Goal: Use online tool/utility: Utilize a website feature to perform a specific function

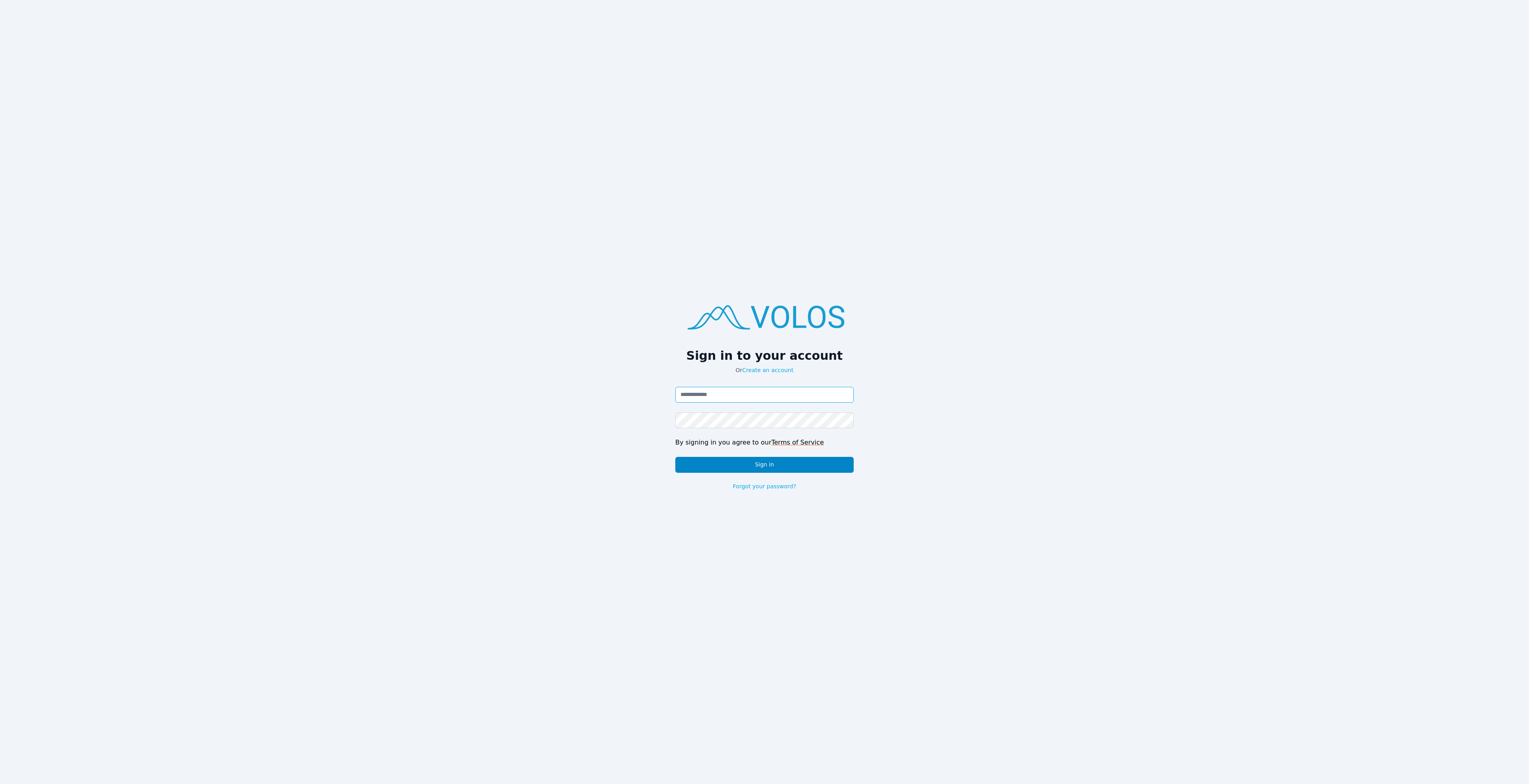
type input "**********"
click at [717, 467] on button "Sign in" at bounding box center [764, 465] width 178 height 16
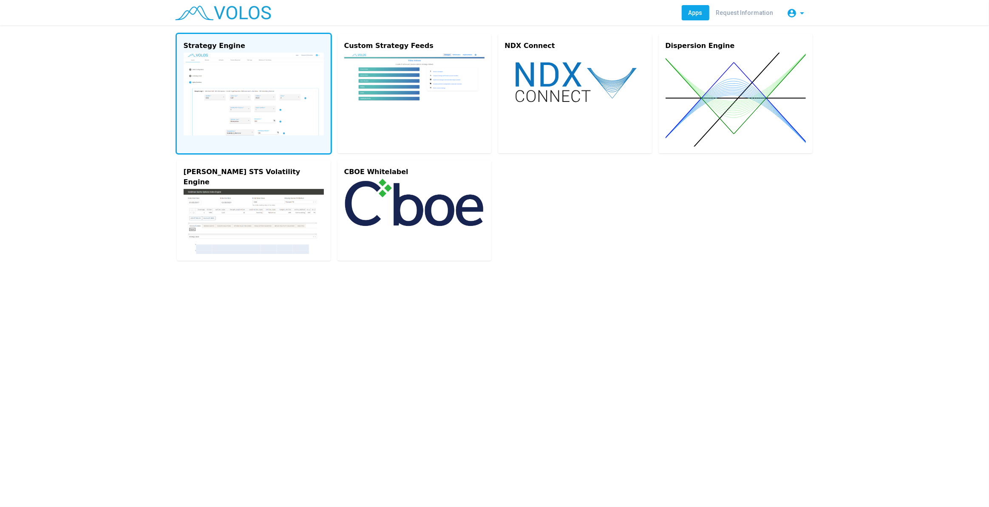
click at [222, 62] on img at bounding box center [254, 94] width 140 height 83
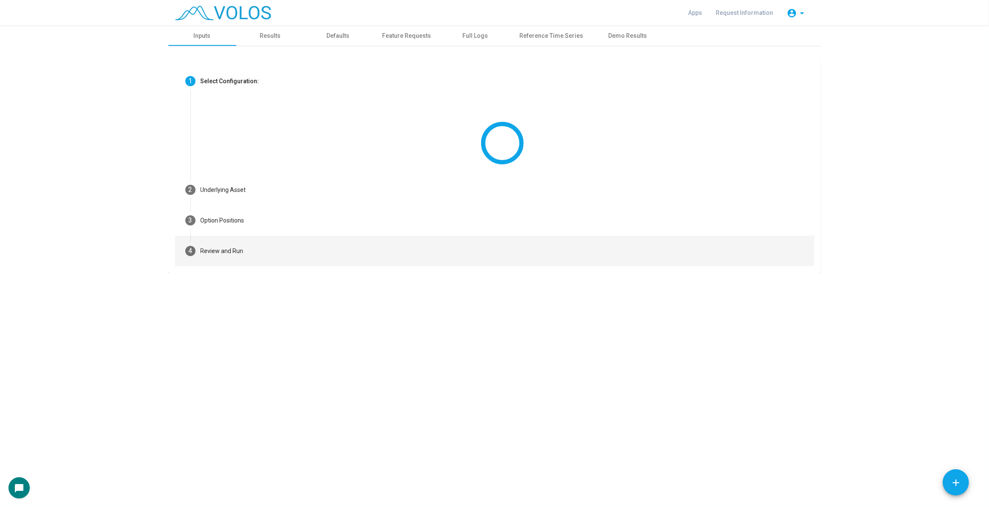
click at [402, 245] on mat-step-header "4 Review and Run" at bounding box center [494, 251] width 639 height 31
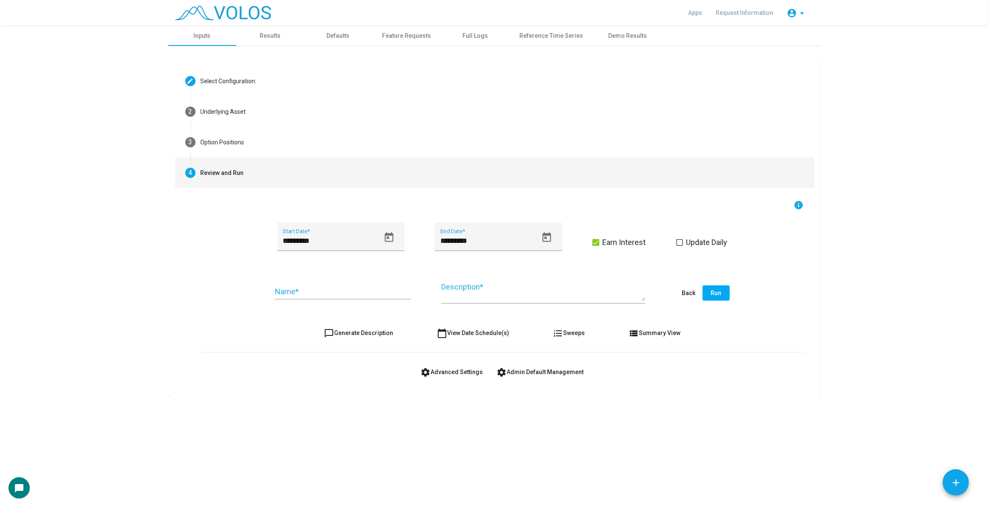
click at [461, 371] on span "settings Advanced Settings" at bounding box center [452, 372] width 62 height 7
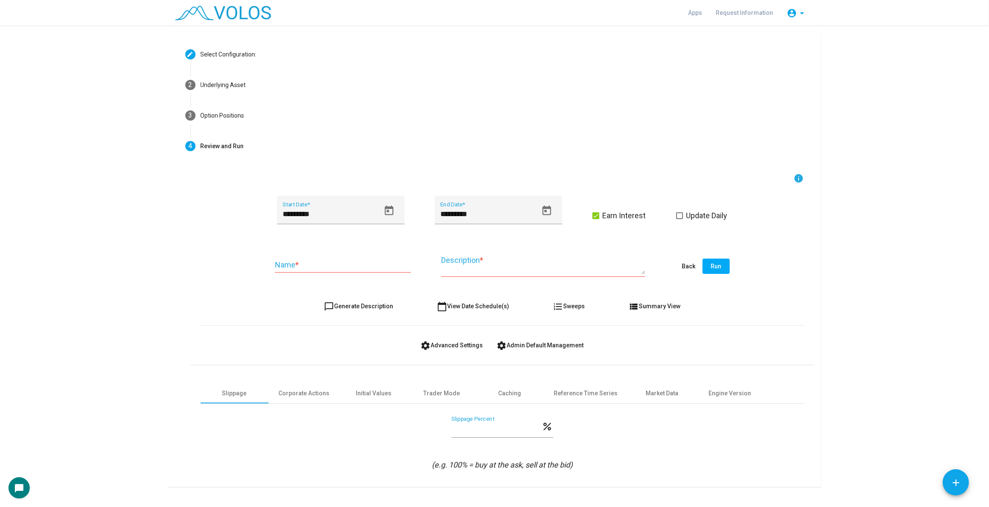
scroll to position [41, 0]
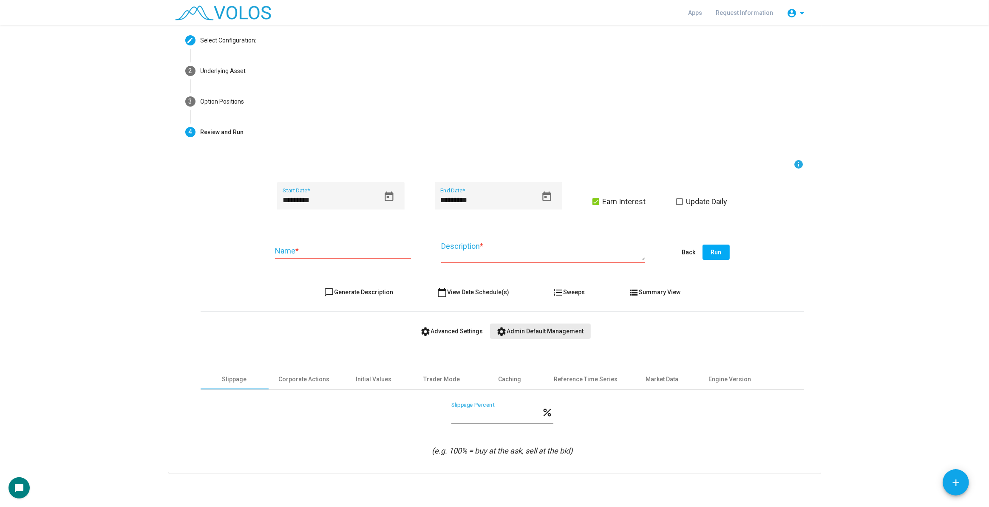
click at [561, 328] on span "settings Admin Default Management" at bounding box center [540, 331] width 87 height 7
click at [422, 329] on mat-icon "settings" at bounding box center [426, 332] width 10 height 10
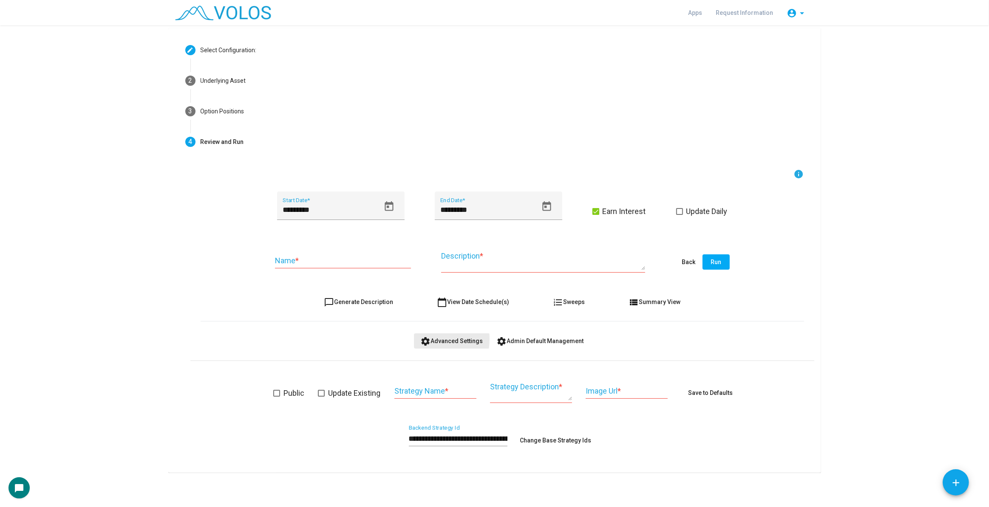
scroll to position [31, 0]
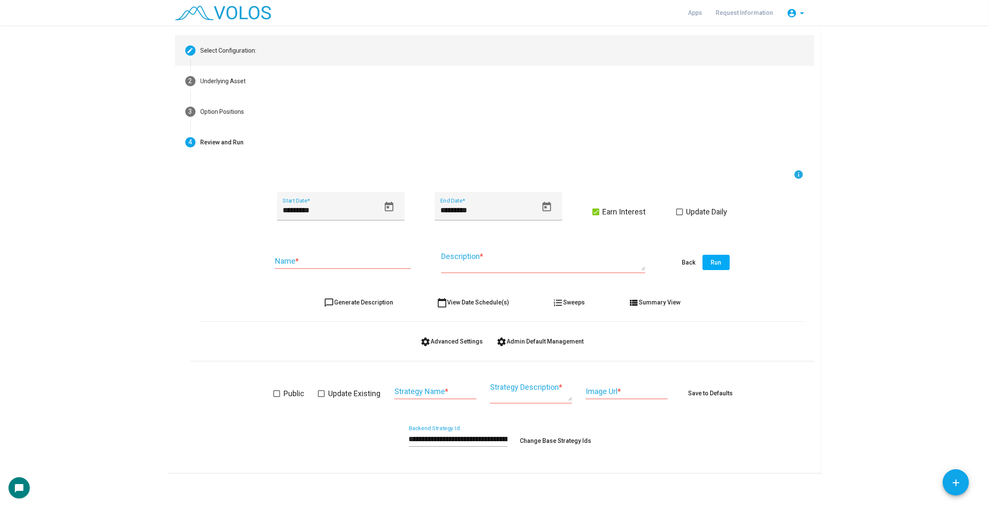
click at [382, 57] on mat-step-header "Editable create Select Configuration:" at bounding box center [494, 50] width 639 height 31
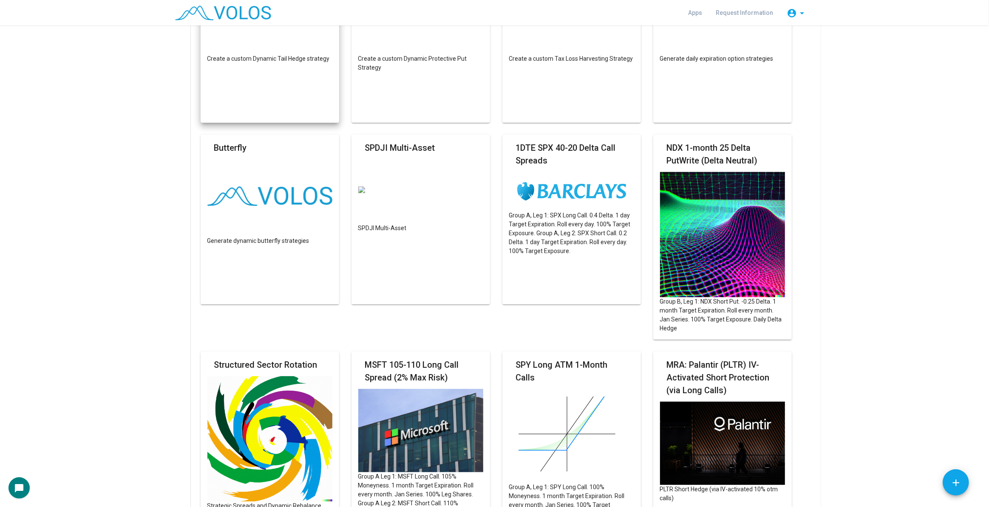
scroll to position [338, 0]
click at [414, 234] on mat-card "SPDJI Multi-Asset SPDJI Multi-Asset" at bounding box center [420, 220] width 139 height 170
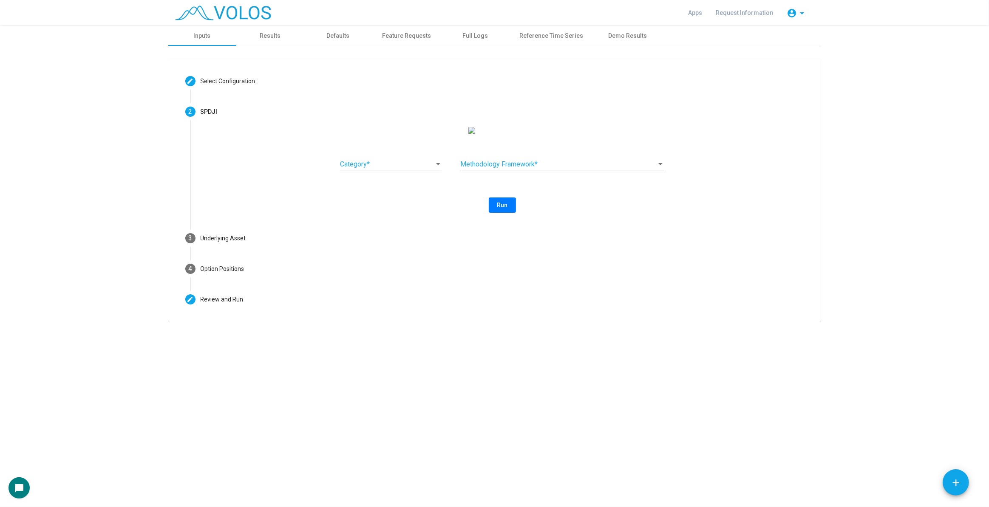
click at [383, 168] on span at bounding box center [387, 165] width 94 height 8
click at [402, 211] on span "Multi-Asset Risk Control" at bounding box center [391, 213] width 102 height 20
click at [526, 160] on div "Methodology Framework *" at bounding box center [562, 161] width 204 height 19
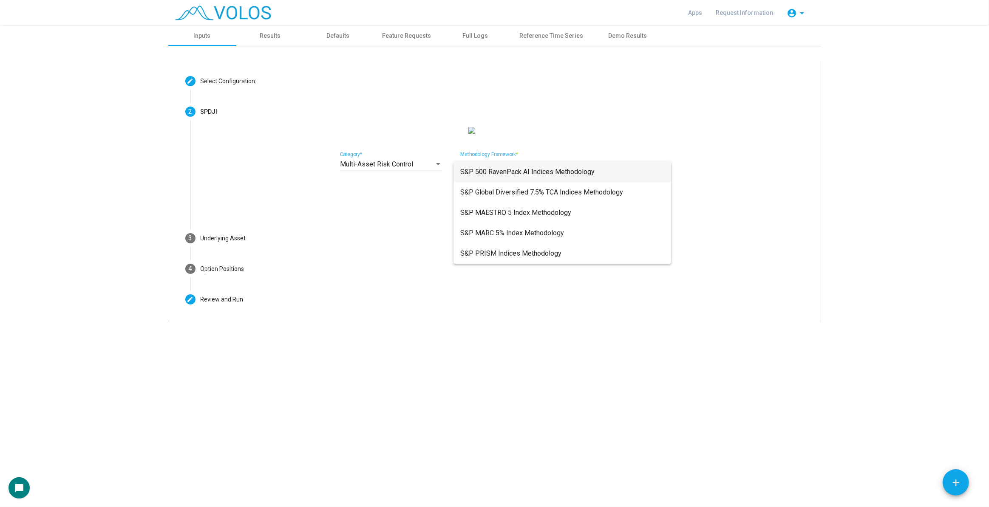
click at [588, 178] on span "S&P 500 RavenPack AI Indices Methodology" at bounding box center [562, 172] width 204 height 20
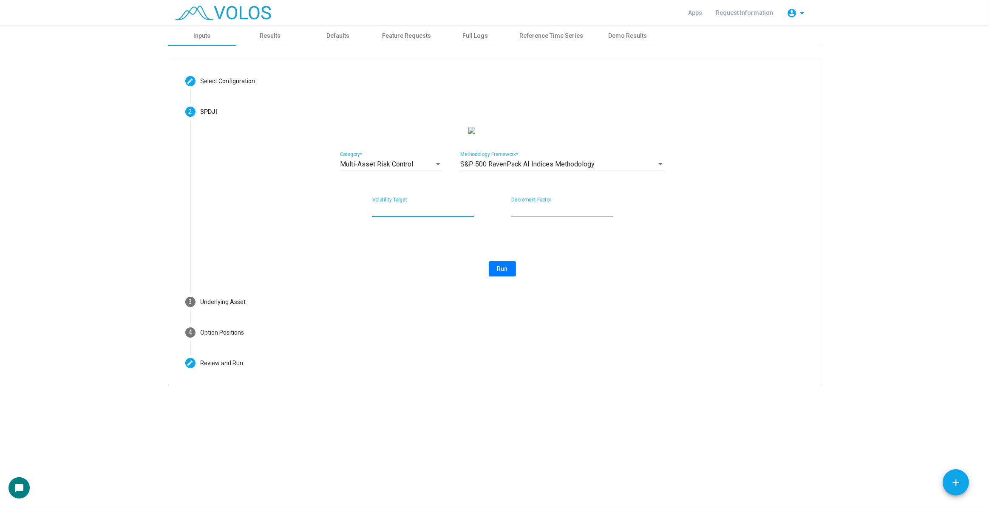
click at [437, 214] on input "*" at bounding box center [423, 210] width 102 height 8
click at [564, 225] on div "*** Decrement Factor" at bounding box center [562, 212] width 102 height 28
click at [557, 217] on div "*** Decrement Factor" at bounding box center [562, 207] width 102 height 19
click at [419, 166] on div "Multi-Asset Risk Control Category *" at bounding box center [391, 161] width 102 height 19
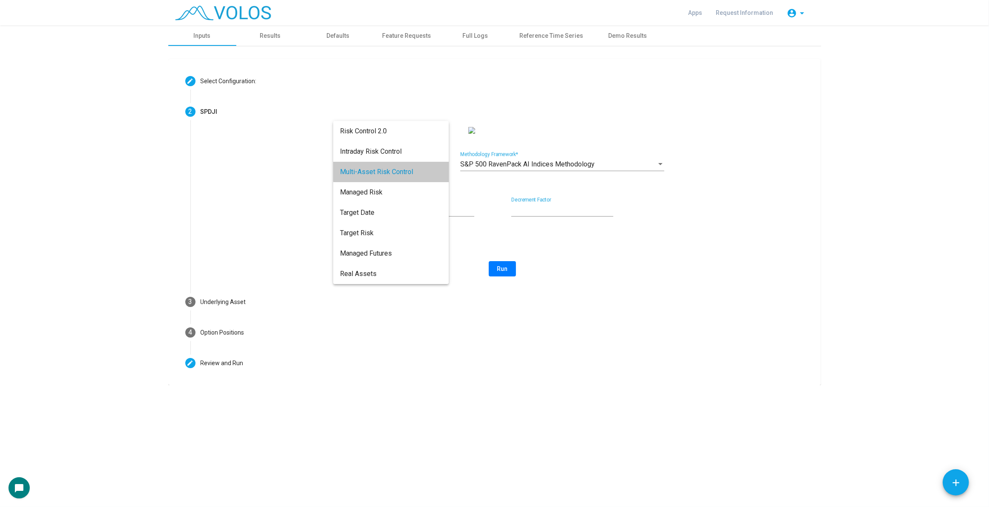
click at [419, 166] on span "Multi-Asset Risk Control" at bounding box center [391, 172] width 102 height 20
click at [504, 168] on div "S&P 500 RavenPack AI Indices Methodology Methodology Framework *" at bounding box center [562, 161] width 204 height 19
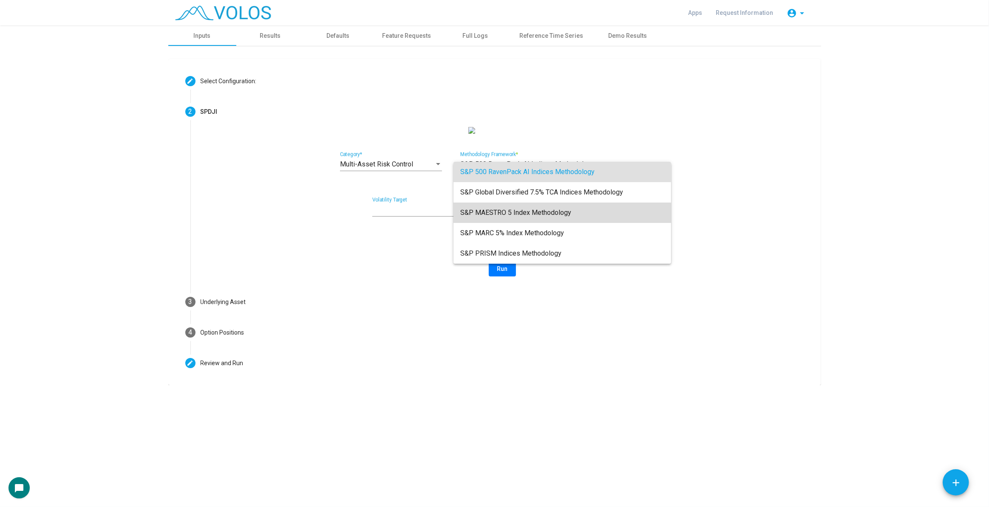
click at [527, 219] on span "S&P MAESTRO 5 Index Methodology" at bounding box center [562, 213] width 204 height 20
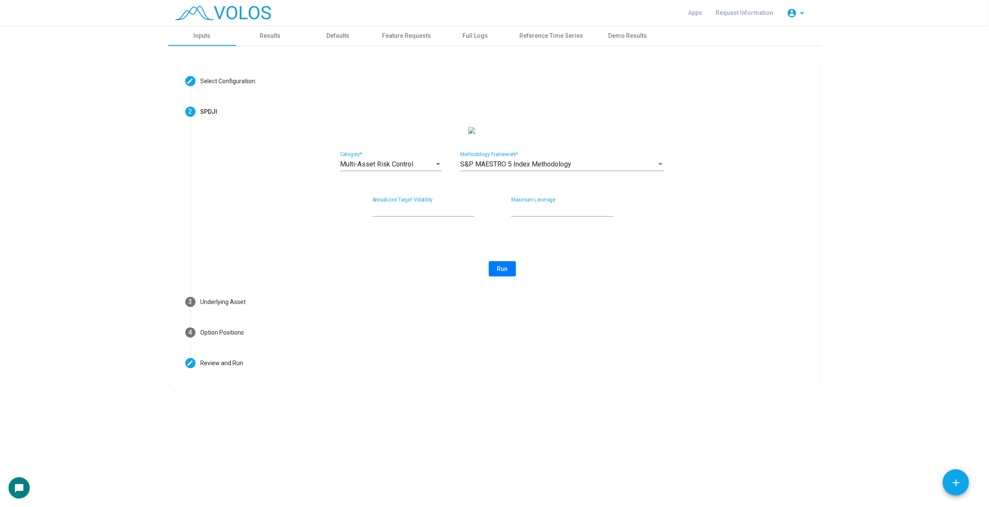
click at [524, 165] on div "S&P MAESTRO 5 Index Methodology Methodology Framework *" at bounding box center [562, 161] width 204 height 19
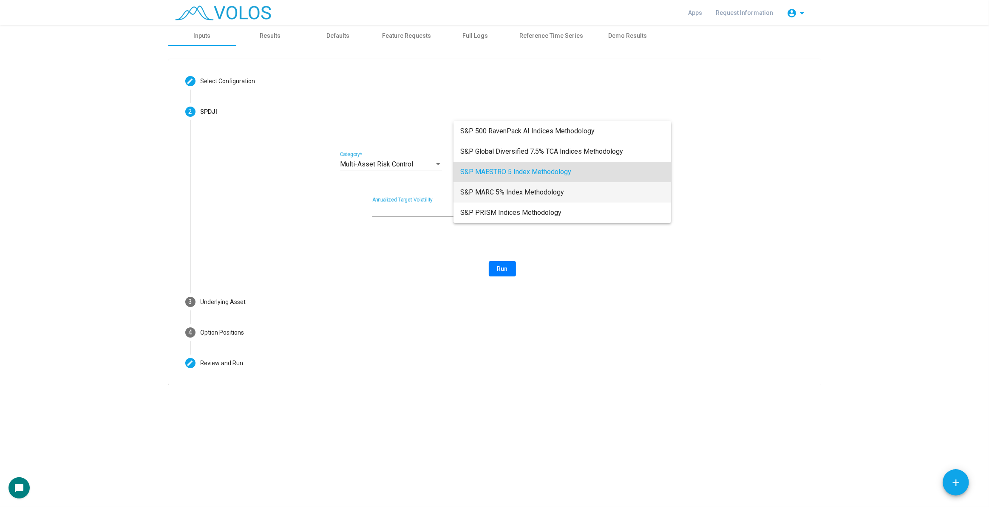
click at [529, 196] on span "S&P MARC 5% Index Methodology" at bounding box center [562, 192] width 204 height 20
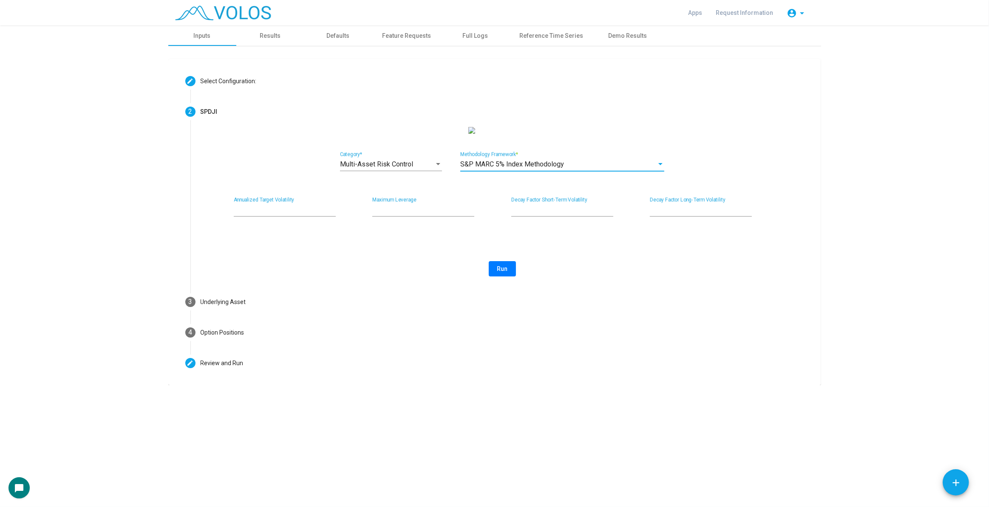
click at [501, 272] on span "Run" at bounding box center [502, 269] width 11 height 7
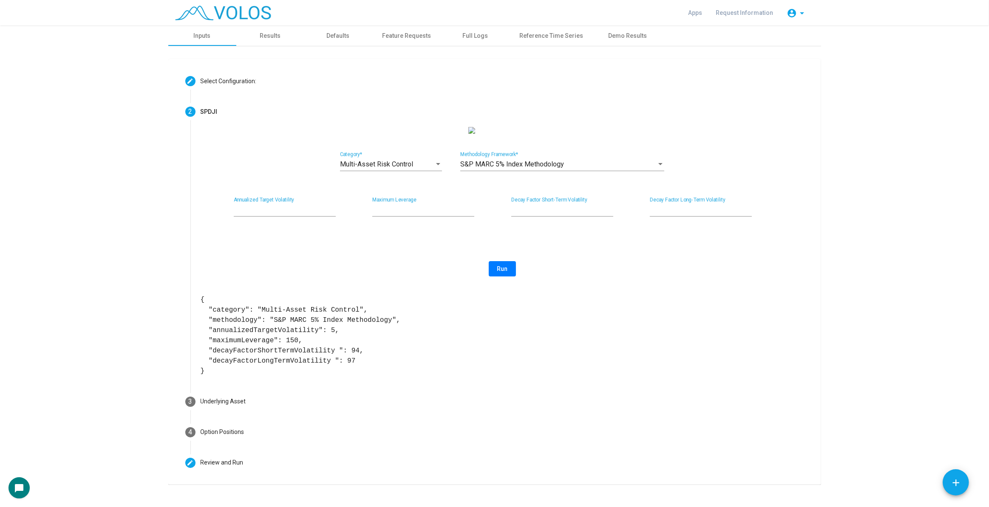
click at [212, 377] on pre "{ "category": "Multi-Asset Risk Control", "methodology": "S&P MARC 5% Index Met…" at bounding box center [503, 336] width 604 height 82
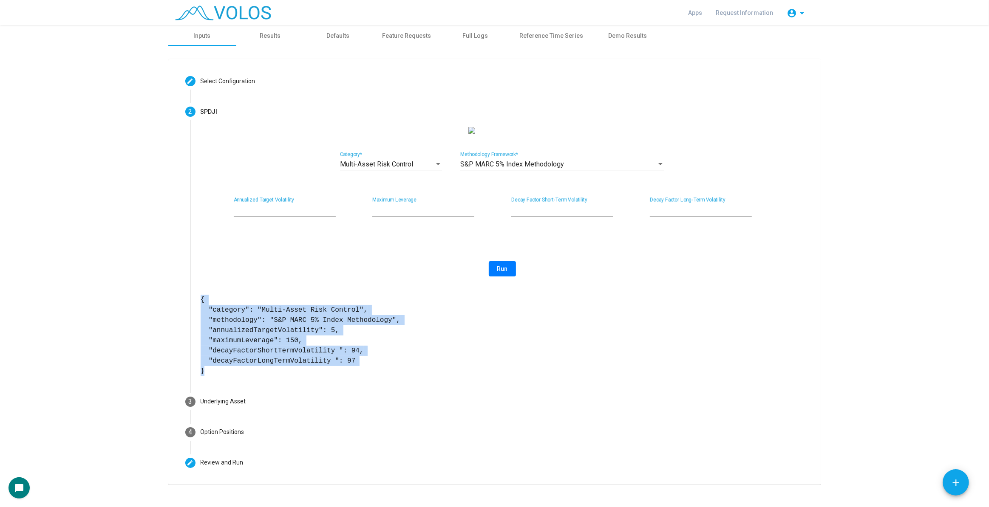
drag, startPoint x: 212, startPoint y: 380, endPoint x: 190, endPoint y: 312, distance: 72.4
click at [190, 312] on div "Multi-Asset Risk Control Category * S&P MARC 5% Index Methodology Methodology F…" at bounding box center [502, 257] width 624 height 260
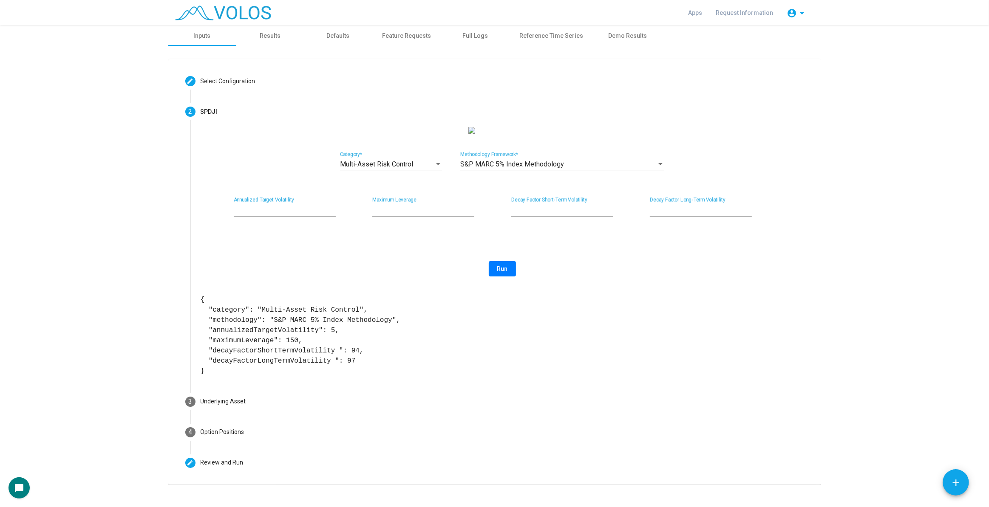
click at [317, 290] on div "Multi-Asset Risk Control Category * S&P MARC 5% Index Methodology Methodology F…" at bounding box center [503, 251] width 604 height 249
click at [27, 486] on button "chat_bubble" at bounding box center [19, 488] width 21 height 21
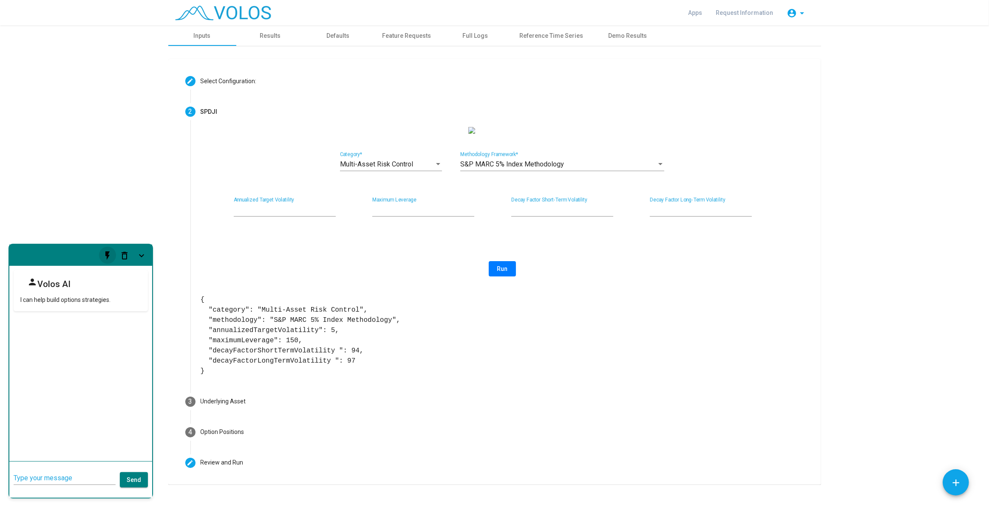
click at [105, 253] on mat-icon "flash_on" at bounding box center [107, 256] width 10 height 10
click at [952, 483] on mat-icon "add" at bounding box center [955, 483] width 11 height 11
click at [726, 329] on pre "{ "category": "Multi-Asset Risk Control", "methodology": "S&P MARC 5% Index Met…" at bounding box center [503, 336] width 604 height 82
drag, startPoint x: 726, startPoint y: 329, endPoint x: 600, endPoint y: 309, distance: 128.2
click at [600, 309] on pre "{ "category": "Multi-Asset Risk Control", "methodology": "S&P MARC 5% Index Met…" at bounding box center [503, 336] width 604 height 82
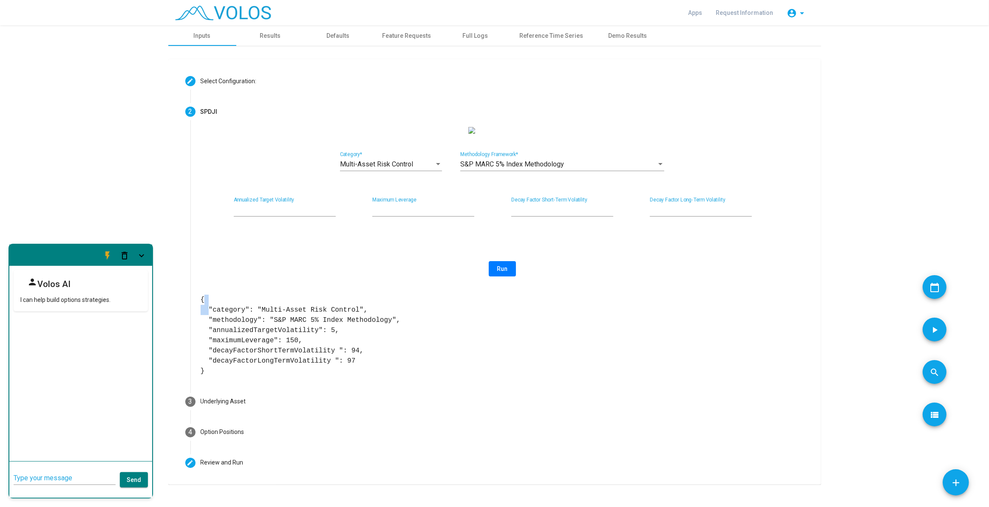
click at [600, 309] on pre "{ "category": "Multi-Asset Risk Control", "methodology": "S&P MARC 5% Index Met…" at bounding box center [503, 336] width 604 height 82
click at [652, 287] on div "Multi-Asset Risk Control Category * S&P MARC 5% Index Methodology Methodology F…" at bounding box center [503, 251] width 604 height 249
click at [488, 165] on div "S&P MARC 5% Index Methodology Methodology Framework *" at bounding box center [562, 161] width 204 height 19
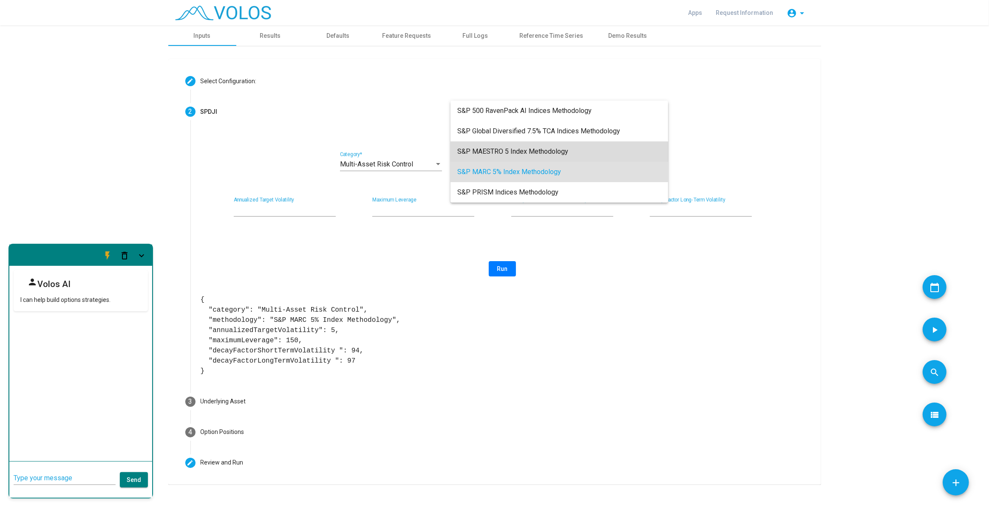
click at [544, 153] on span "S&P MAESTRO 5 Index Methodology" at bounding box center [559, 152] width 204 height 20
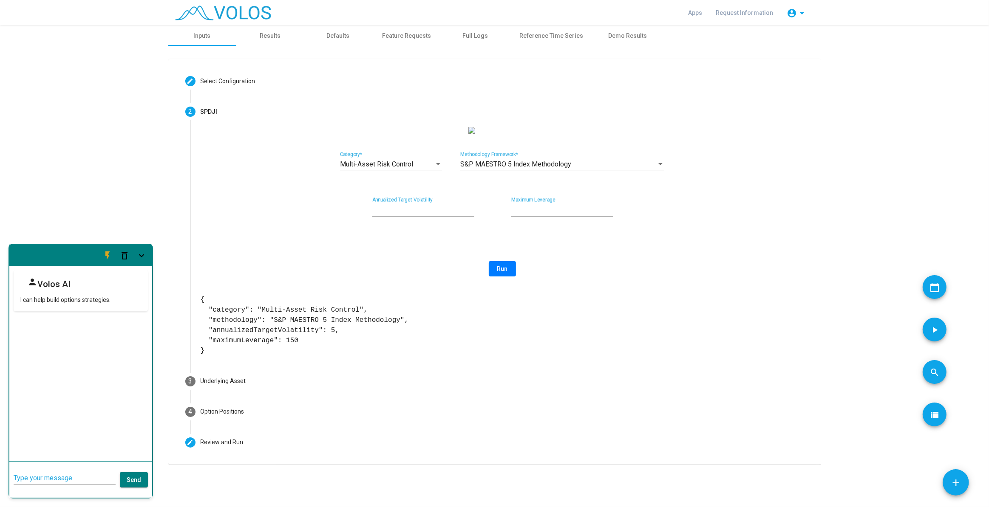
click at [499, 134] on img at bounding box center [502, 130] width 68 height 7
click at [523, 168] on span "S&P MAESTRO 5 Index Methodology" at bounding box center [515, 164] width 111 height 8
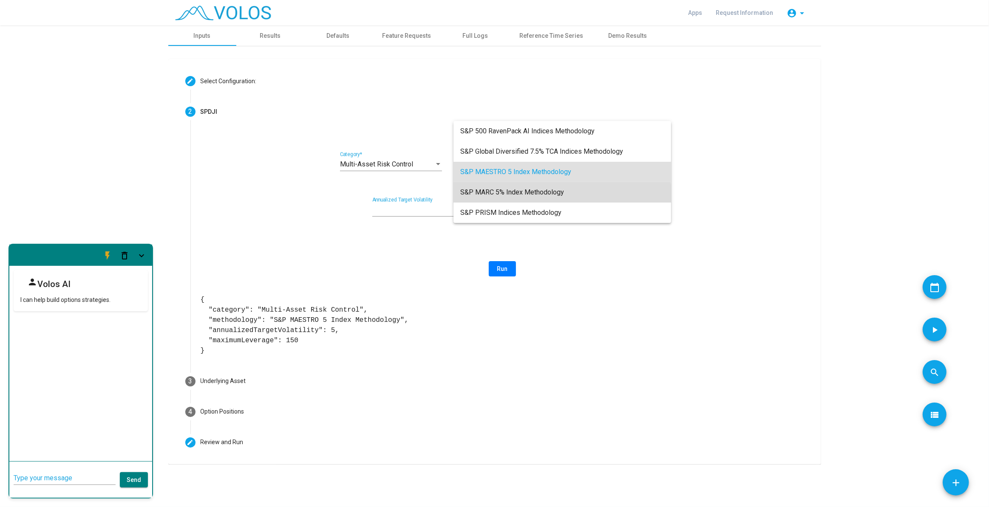
click at [542, 195] on span "S&P MARC 5% Index Methodology" at bounding box center [562, 192] width 204 height 20
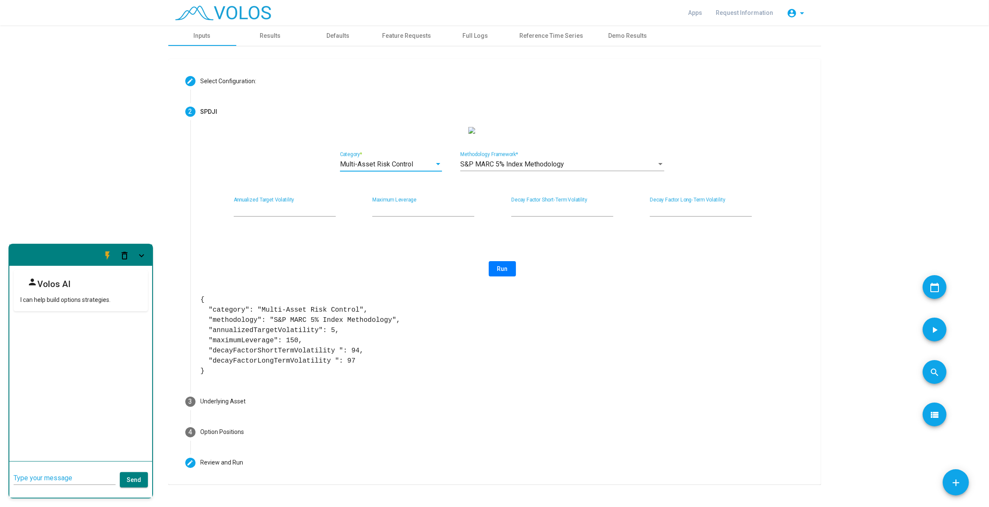
click at [394, 168] on span "Multi-Asset Risk Control" at bounding box center [376, 164] width 73 height 8
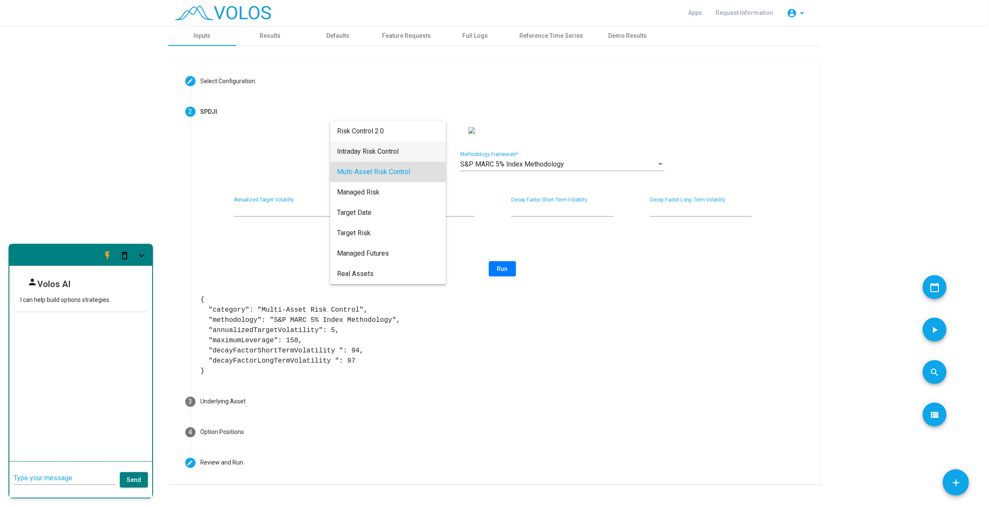
click at [390, 151] on span "Intraday Risk Control" at bounding box center [388, 152] width 102 height 20
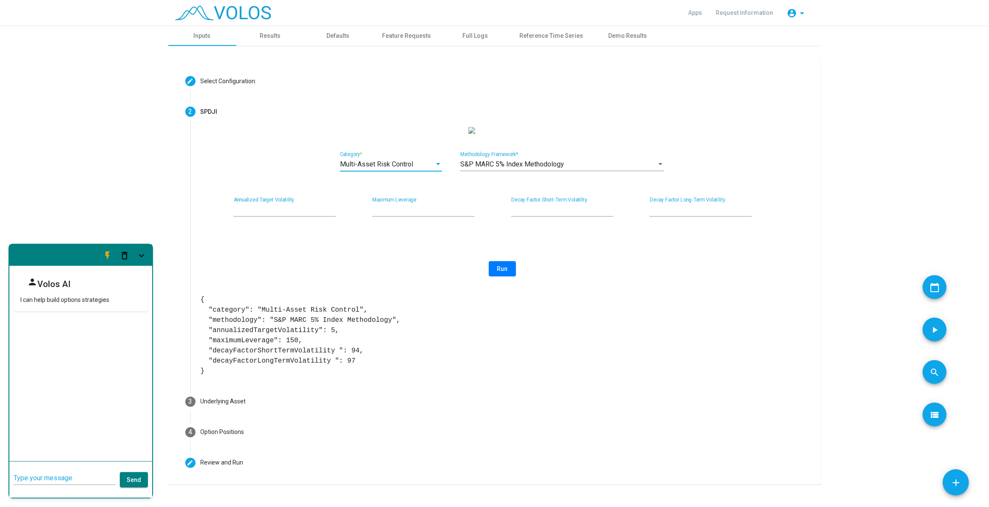
click at [390, 151] on div "Multi-Asset Risk Control Category * S&P MARC 5% Index Methodology Methodology F…" at bounding box center [503, 251] width 604 height 249
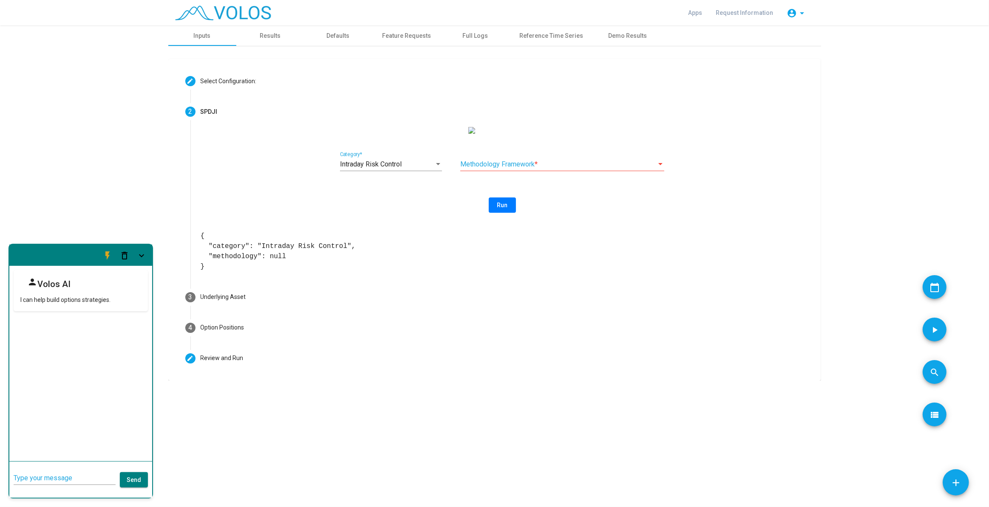
click at [486, 168] on span at bounding box center [558, 165] width 196 height 8
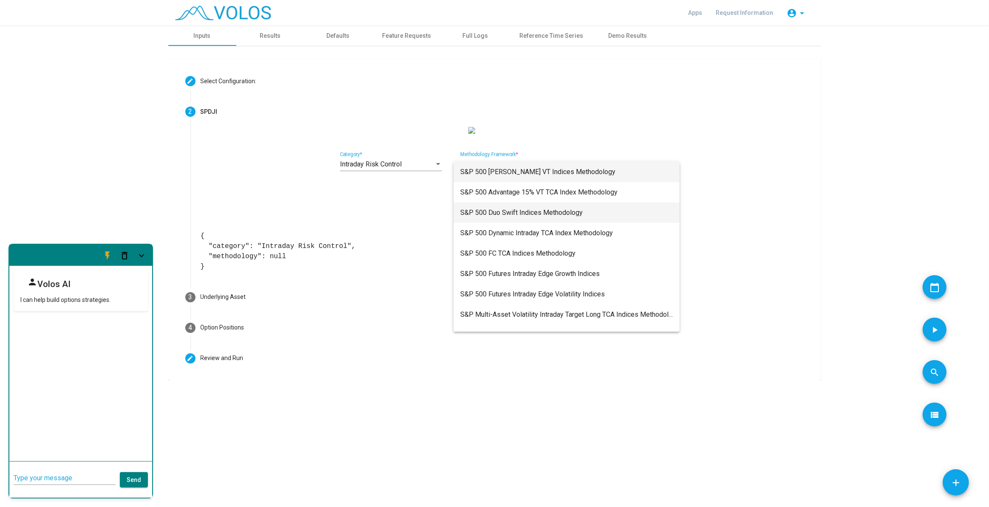
click at [498, 207] on span "S&P 500 Duo Swift Indices Methodology" at bounding box center [566, 213] width 213 height 20
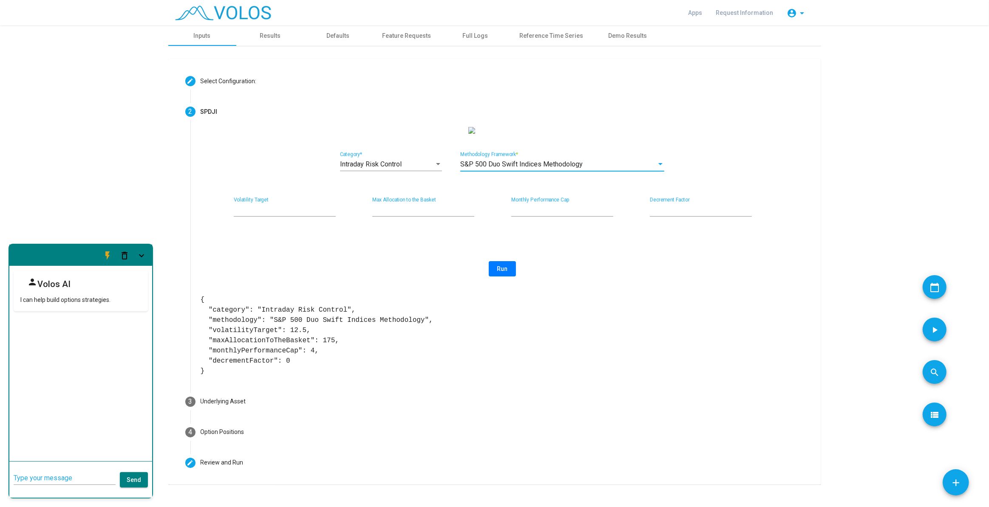
click at [504, 272] on span "Run" at bounding box center [502, 269] width 11 height 7
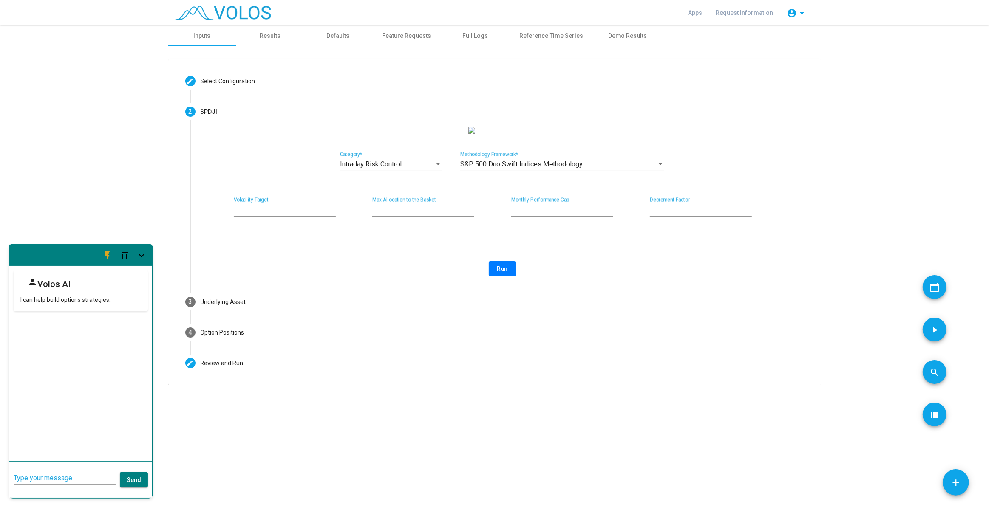
click at [504, 272] on span "Run" at bounding box center [502, 269] width 11 height 7
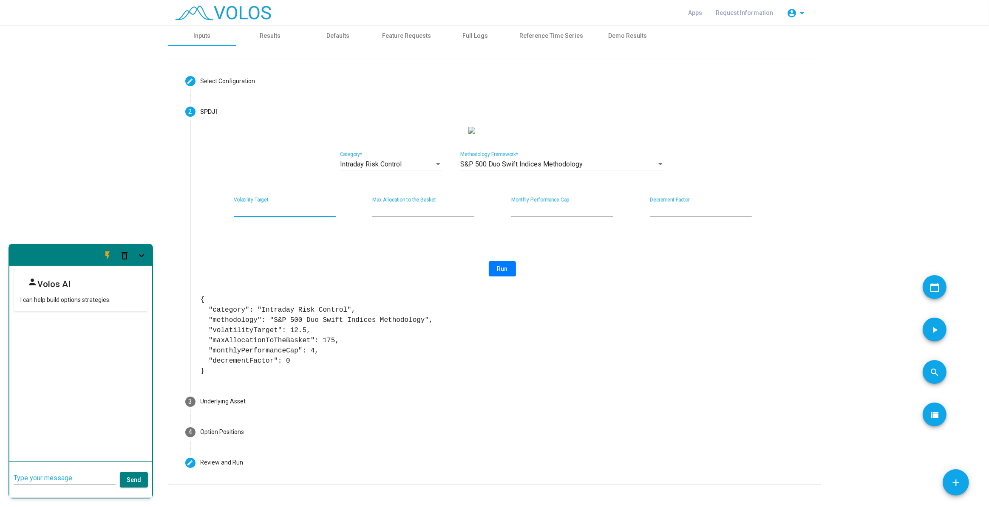
click at [303, 214] on input "****" at bounding box center [285, 210] width 102 height 8
click at [143, 251] on mat-icon "keyboard_arrow_down" at bounding box center [141, 256] width 10 height 10
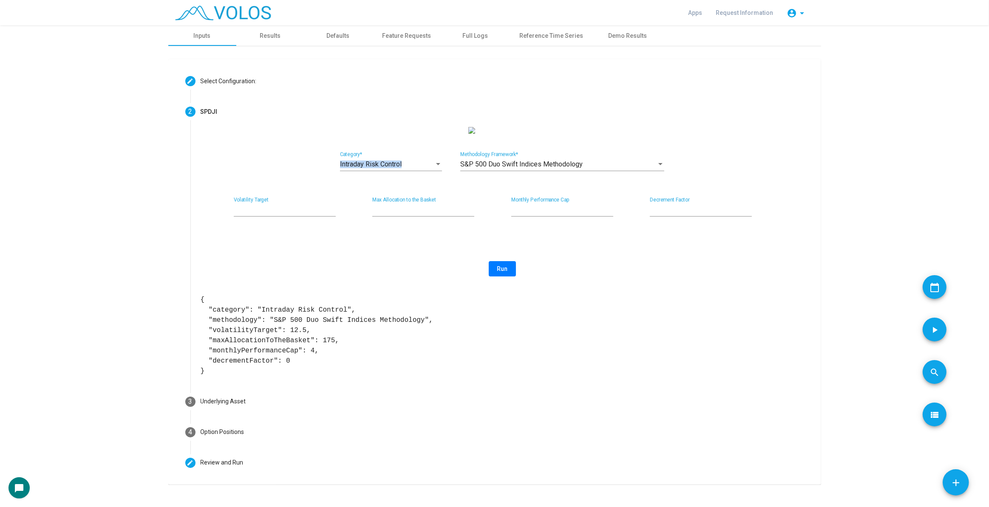
drag, startPoint x: 420, startPoint y: 159, endPoint x: 416, endPoint y: 171, distance: 13.2
click at [416, 171] on div "Intraday Risk Control Category * S&P 500 Duo Swift Indices Methodology Methodol…" at bounding box center [503, 251] width 604 height 249
click at [416, 168] on div "Intraday Risk Control" at bounding box center [387, 165] width 94 height 8
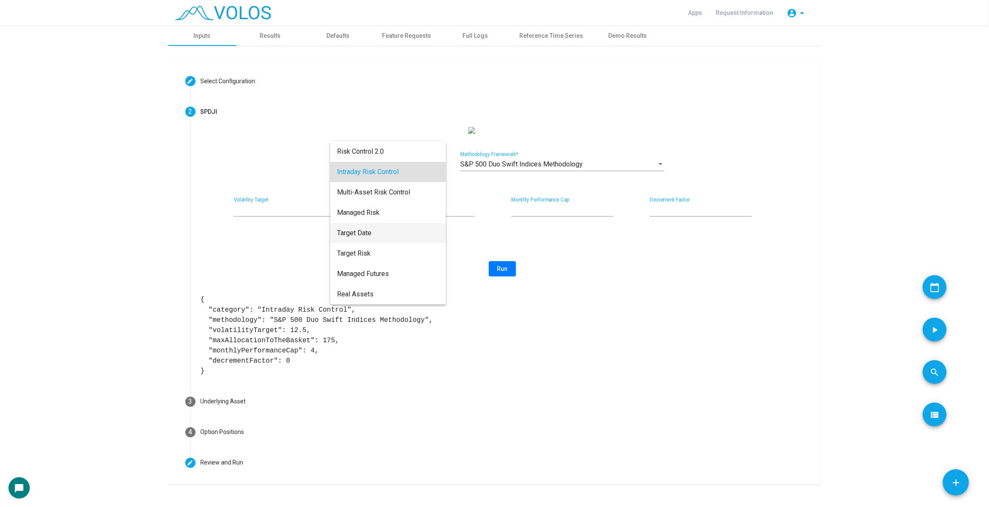
click at [399, 233] on span "Target Date" at bounding box center [388, 233] width 102 height 20
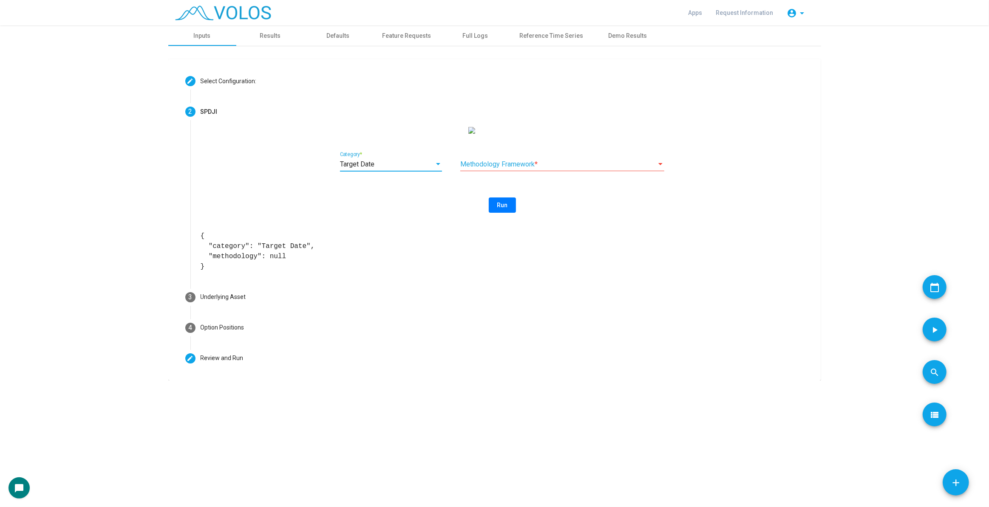
click at [496, 167] on div "Methodology Framework *" at bounding box center [562, 161] width 204 height 19
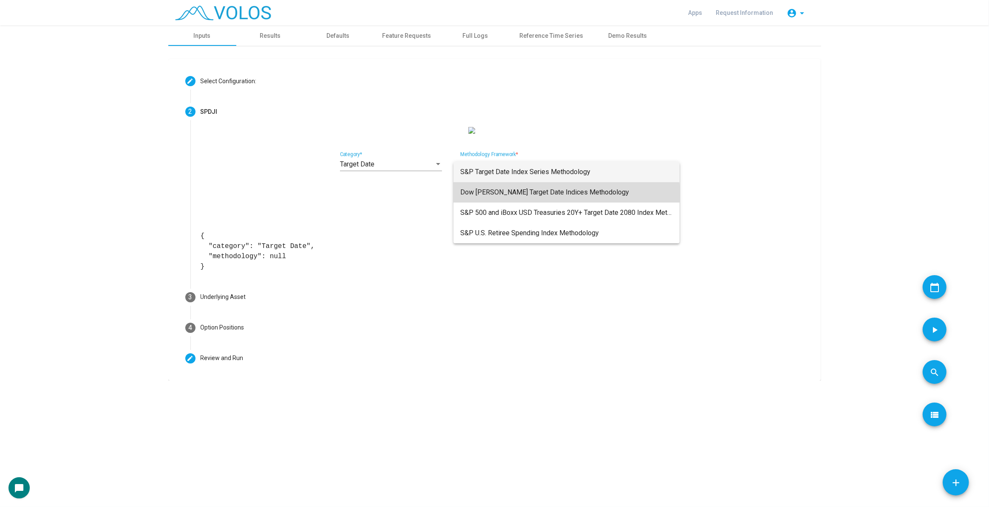
click at [497, 198] on span "Dow [PERSON_NAME] Target Date Indices Methodology" at bounding box center [566, 192] width 213 height 20
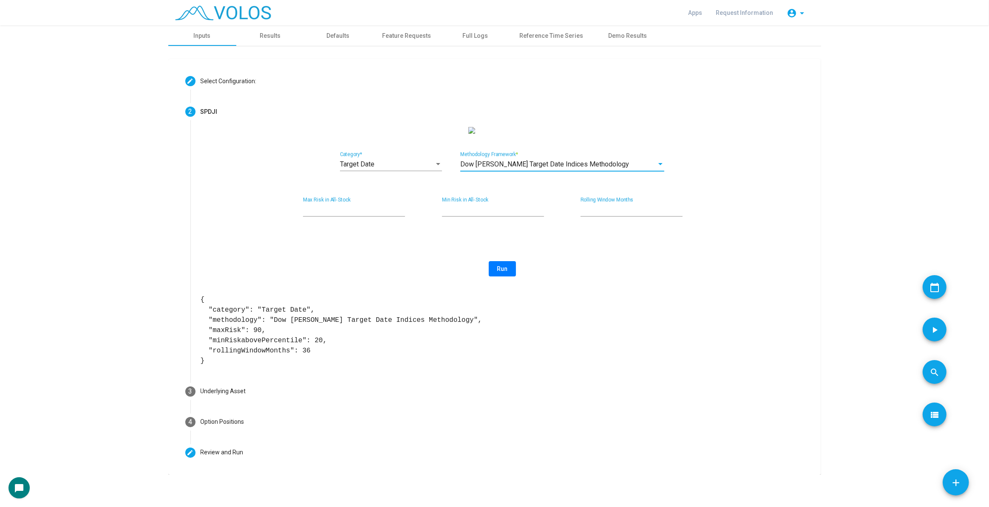
click at [492, 277] on button "Run" at bounding box center [502, 268] width 27 height 15
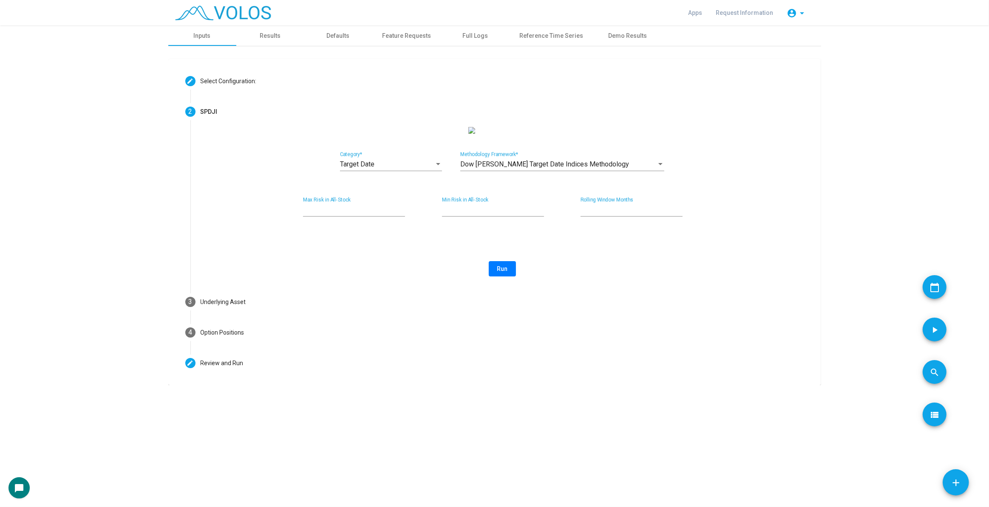
click at [489, 277] on button "Run" at bounding box center [502, 268] width 27 height 15
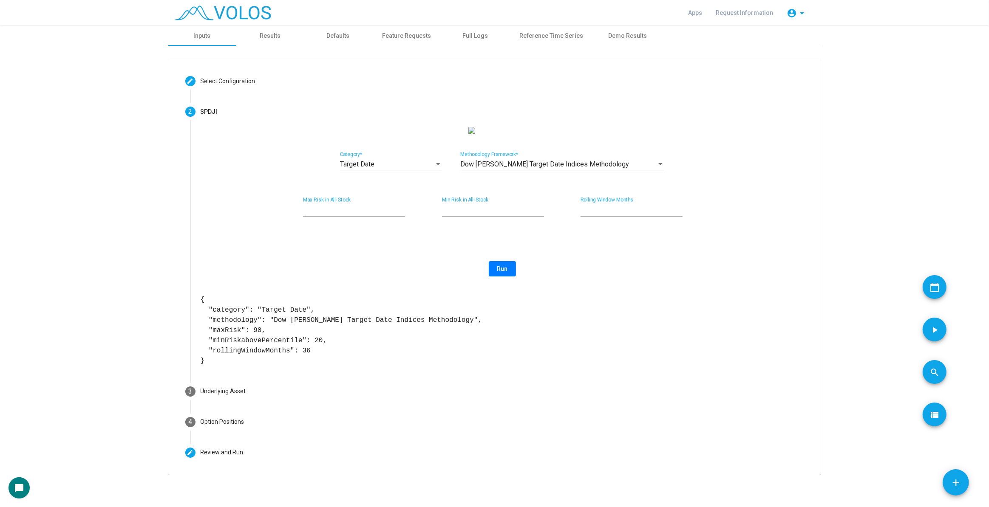
click at [391, 277] on div "Run" at bounding box center [503, 268] width 604 height 15
click at [385, 180] on div "Target Date Category *" at bounding box center [391, 166] width 102 height 28
click at [405, 168] on div "Target Date" at bounding box center [387, 165] width 94 height 8
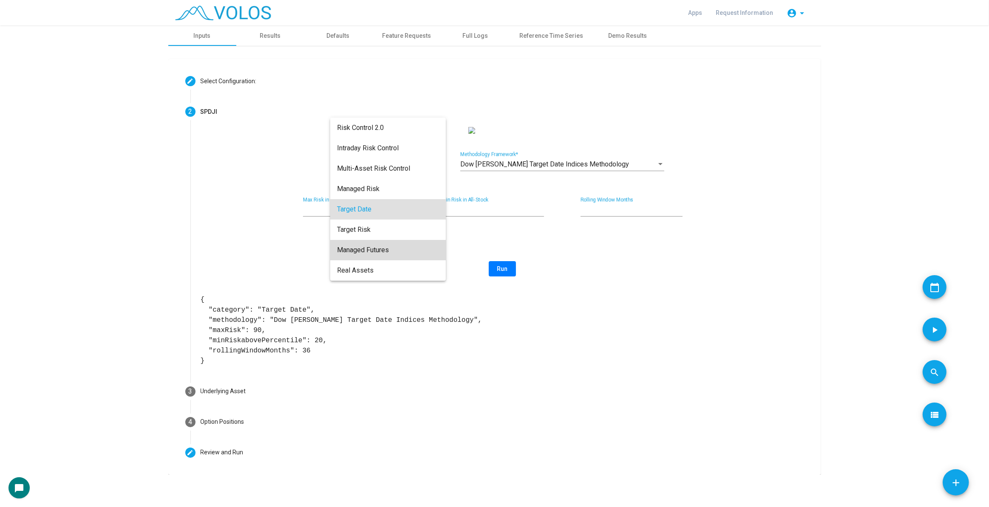
click at [388, 252] on span "Managed Futures" at bounding box center [388, 250] width 102 height 20
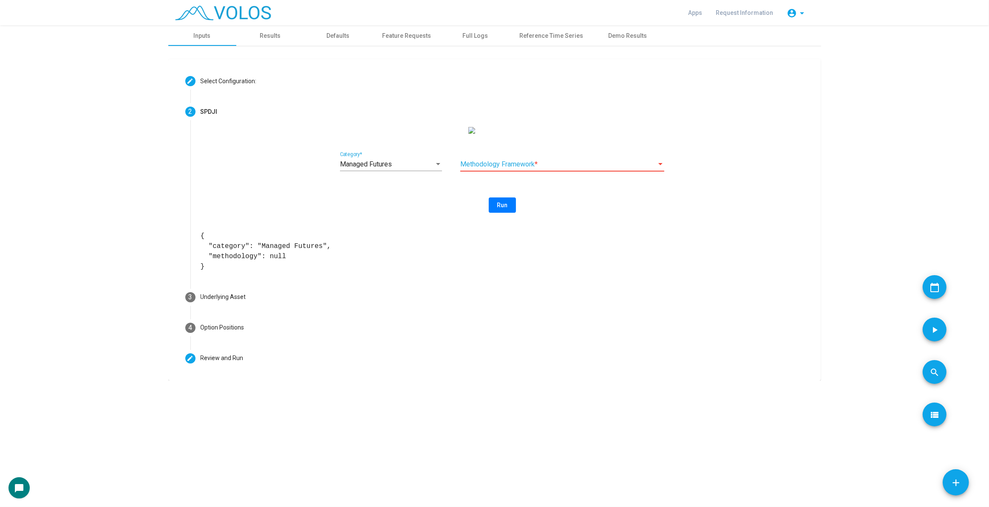
click at [536, 168] on span at bounding box center [558, 165] width 196 height 8
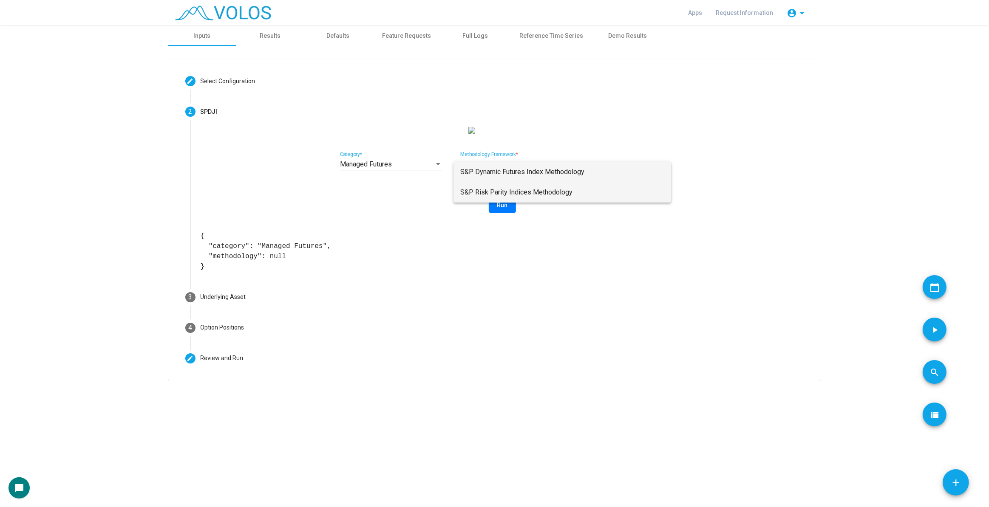
click at [564, 192] on span "S&P Risk Parity Indices Methodology" at bounding box center [562, 192] width 204 height 20
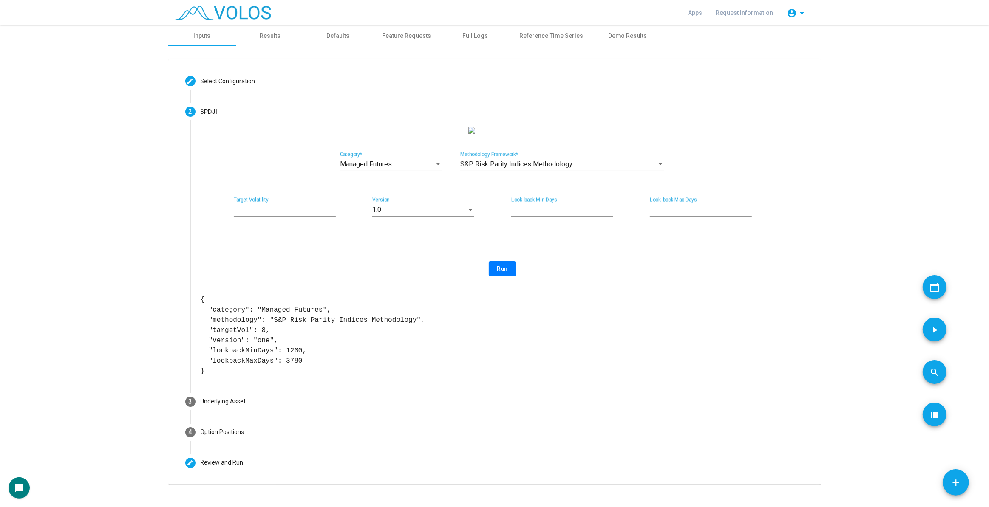
click at [564, 192] on div "Managed Futures Category * S&P Risk Parity Indices Methodology Methodology Fram…" at bounding box center [503, 251] width 604 height 249
click at [500, 272] on span "Run" at bounding box center [502, 269] width 11 height 7
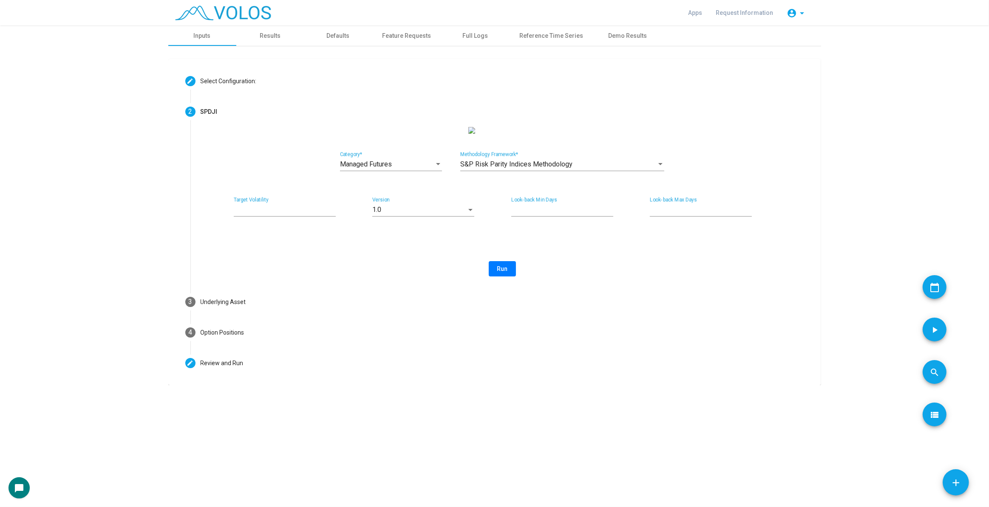
click at [500, 272] on span "Run" at bounding box center [502, 269] width 11 height 7
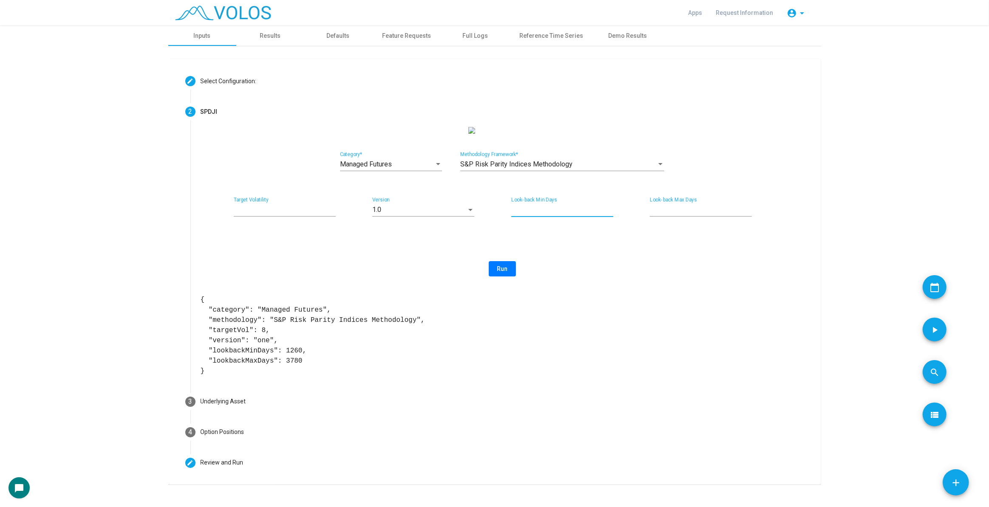
click at [531, 214] on input "****" at bounding box center [562, 210] width 102 height 8
click at [607, 214] on input "****" at bounding box center [562, 210] width 102 height 8
click at [502, 272] on span "Run" at bounding box center [502, 269] width 11 height 7
type input "****"
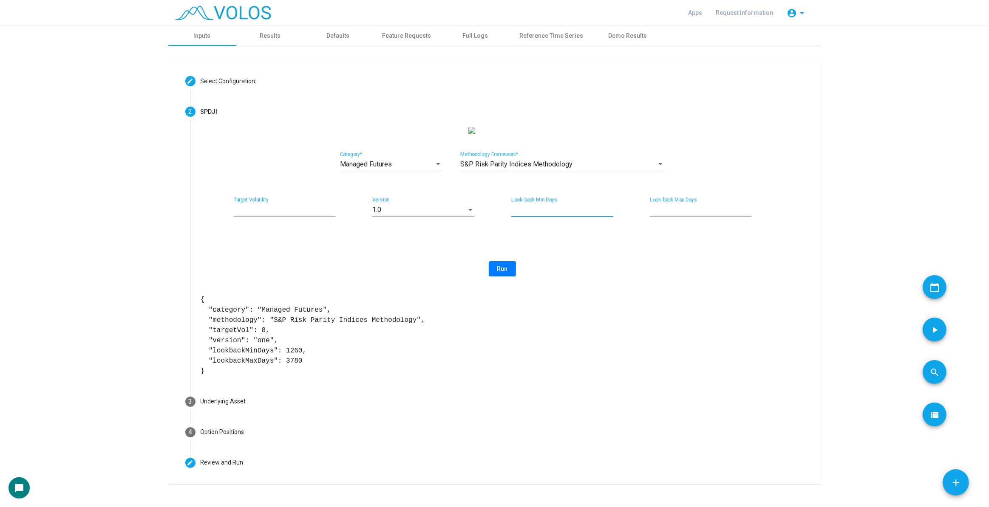
click at [607, 214] on input "****" at bounding box center [562, 210] width 102 height 8
click at [514, 168] on span "S&P Risk Parity Indices Methodology" at bounding box center [516, 164] width 112 height 8
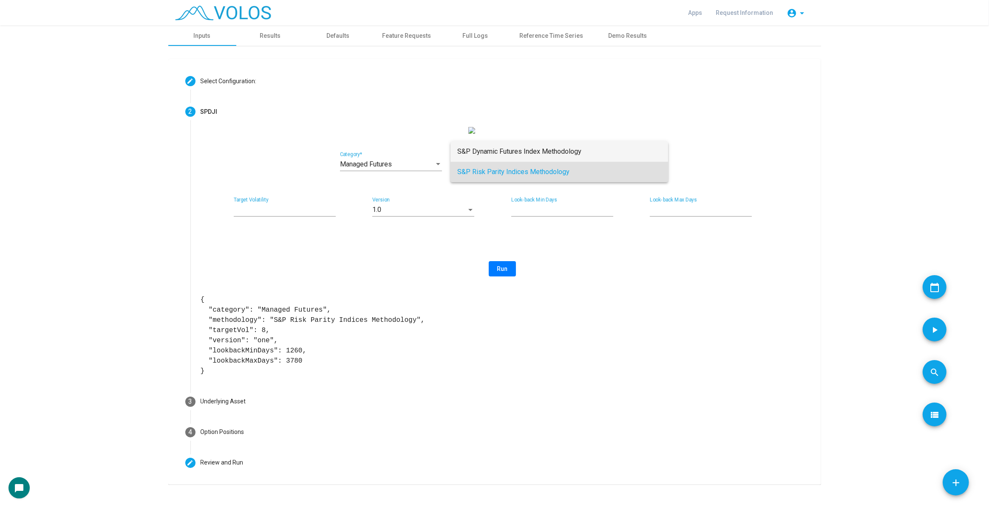
click at [516, 154] on span "S&P Dynamic Futures Index Methodology" at bounding box center [559, 152] width 204 height 20
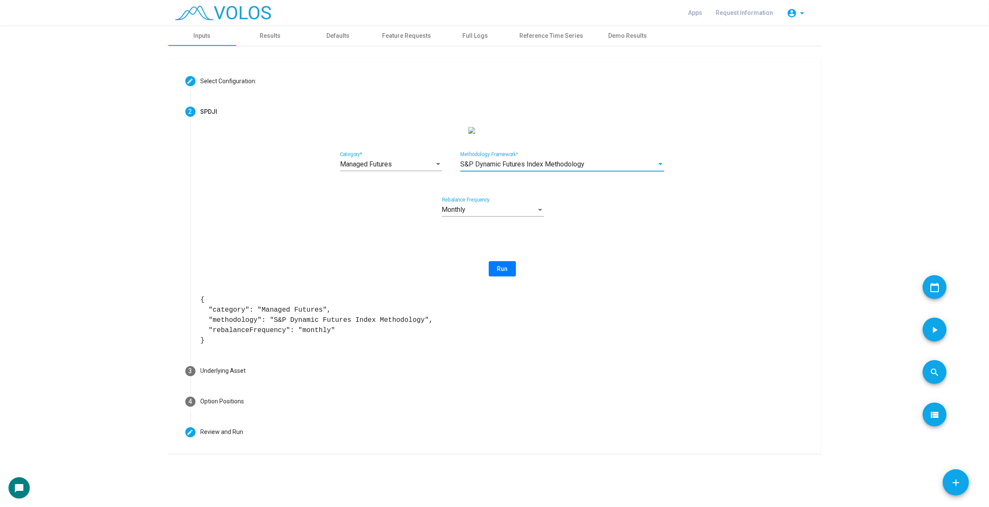
click at [512, 277] on button "Run" at bounding box center [502, 268] width 27 height 15
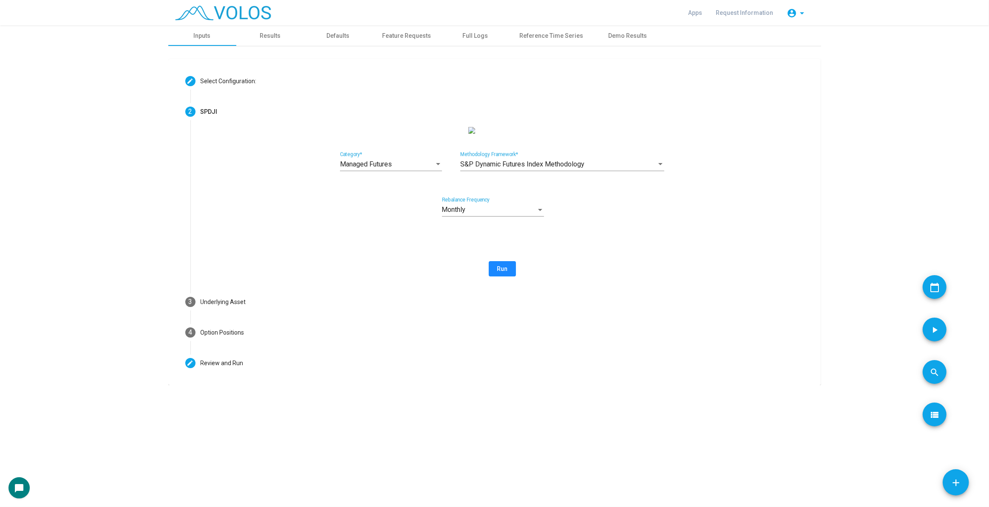
click at [512, 277] on button "Run" at bounding box center [502, 268] width 27 height 15
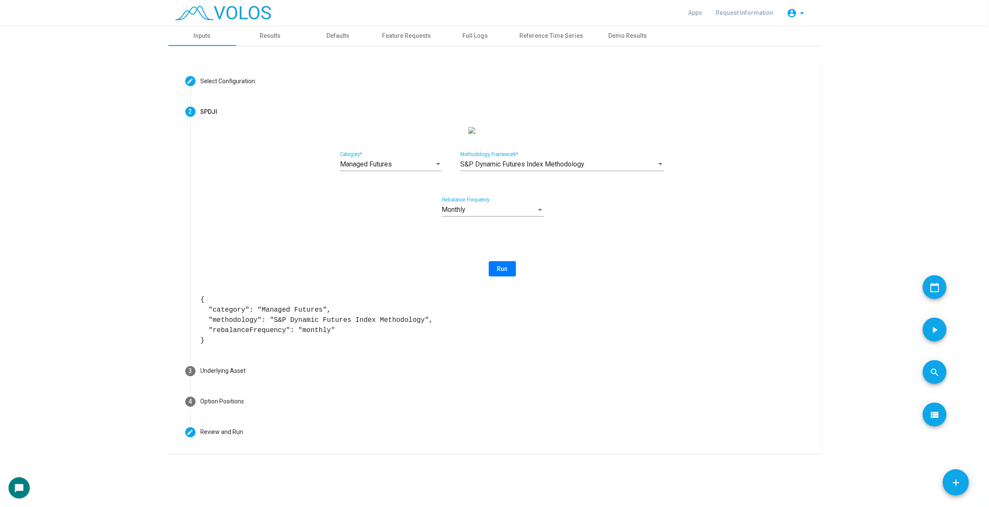
click at [409, 180] on div "Managed Futures Category *" at bounding box center [391, 166] width 102 height 28
click at [412, 168] on div "Managed Futures" at bounding box center [387, 165] width 94 height 8
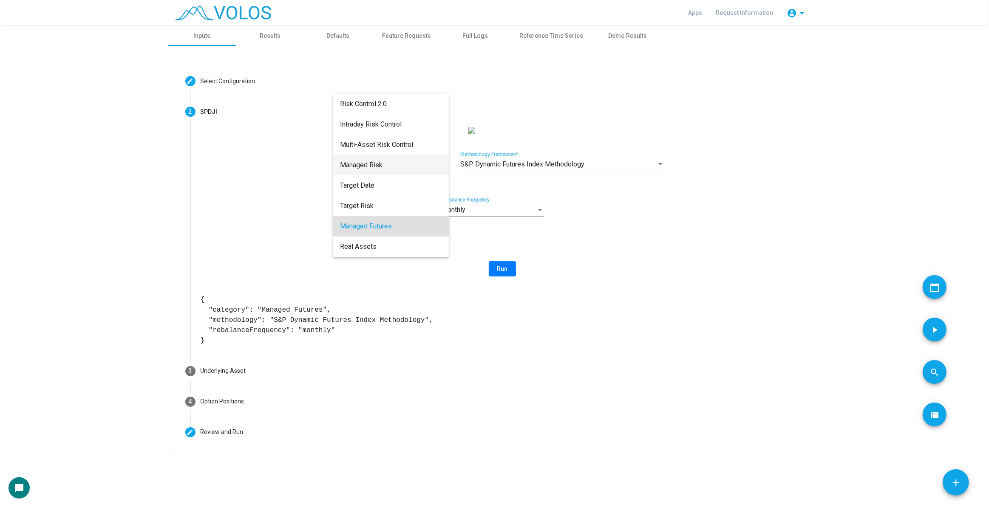
click at [404, 167] on span "Managed Risk" at bounding box center [391, 165] width 102 height 20
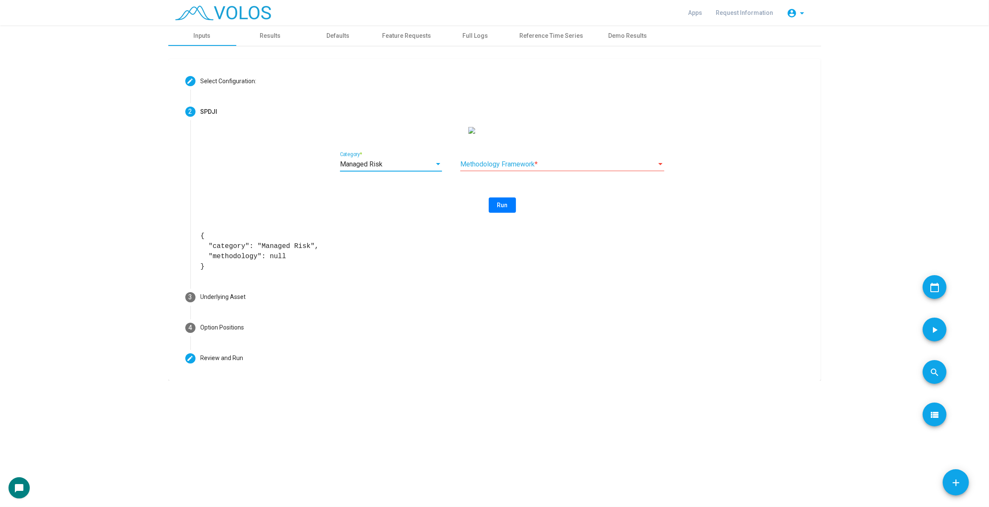
click at [497, 166] on div "Methodology Framework *" at bounding box center [562, 161] width 204 height 19
click at [511, 179] on span "S&P Managed Risk Index Series Methodology" at bounding box center [562, 172] width 204 height 20
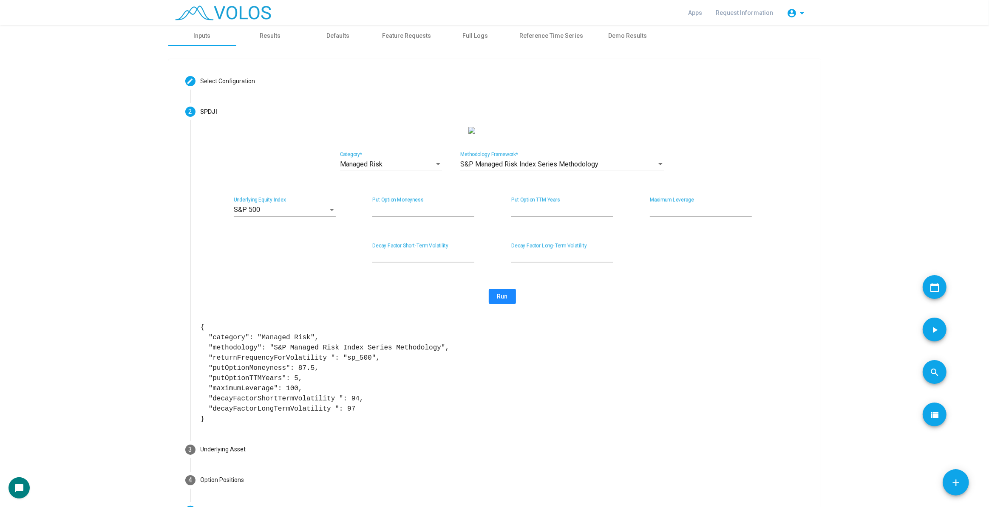
click at [500, 300] on span "Run" at bounding box center [502, 296] width 11 height 7
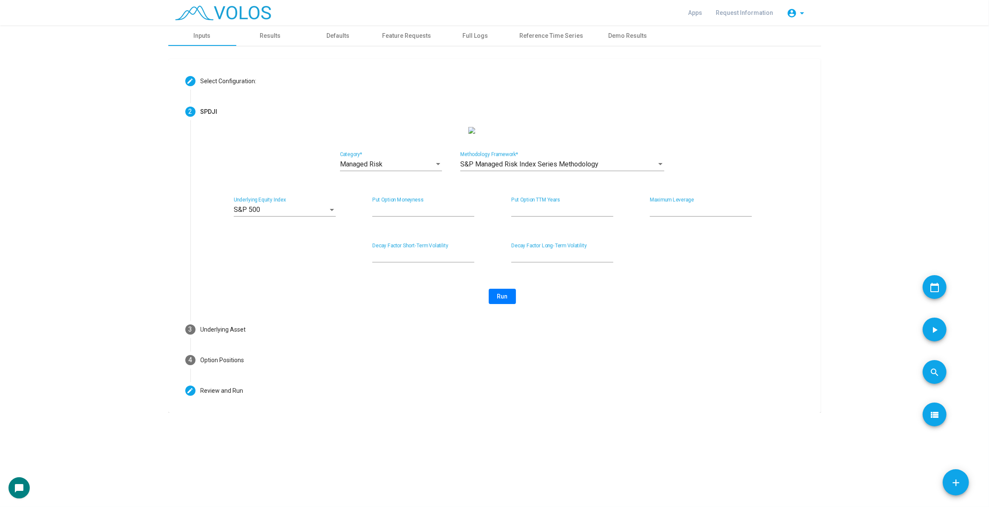
click at [499, 314] on div "Managed Risk Category * S&P Managed Risk Index Series Methodology Methodology F…" at bounding box center [502, 220] width 624 height 187
click at [505, 300] on button "Run" at bounding box center [502, 296] width 27 height 15
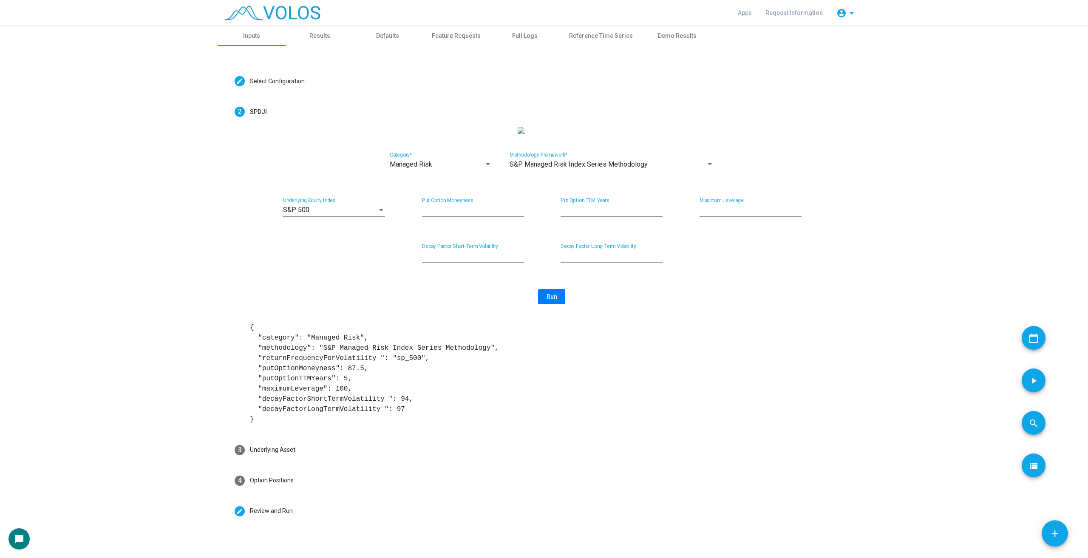
click at [1055, 535] on mat-icon "add" at bounding box center [1054, 533] width 11 height 11
click at [457, 168] on div "Managed Risk" at bounding box center [437, 165] width 94 height 8
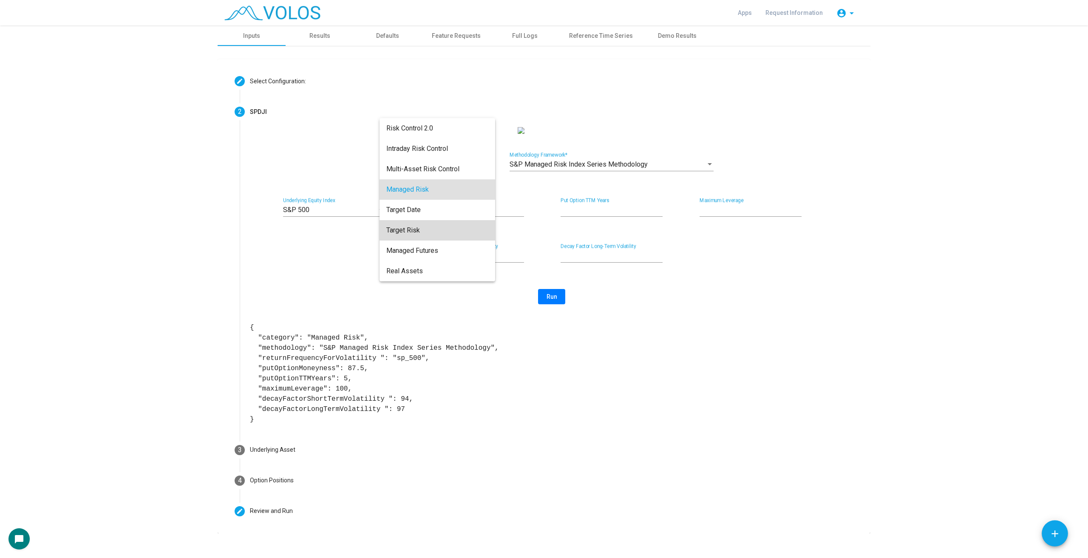
click at [461, 227] on span "Target Risk" at bounding box center [437, 230] width 102 height 20
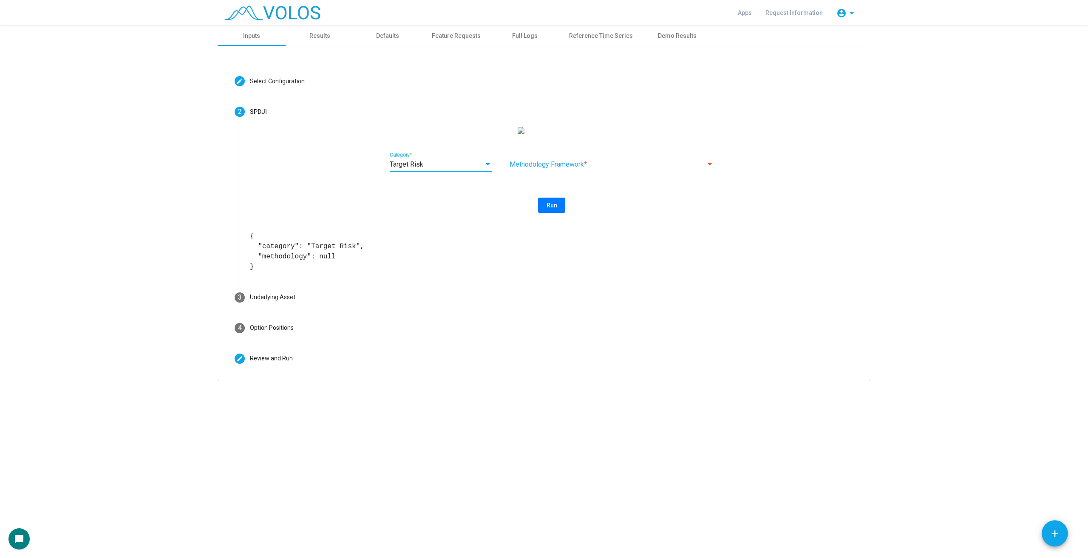
click at [556, 168] on span at bounding box center [608, 165] width 196 height 8
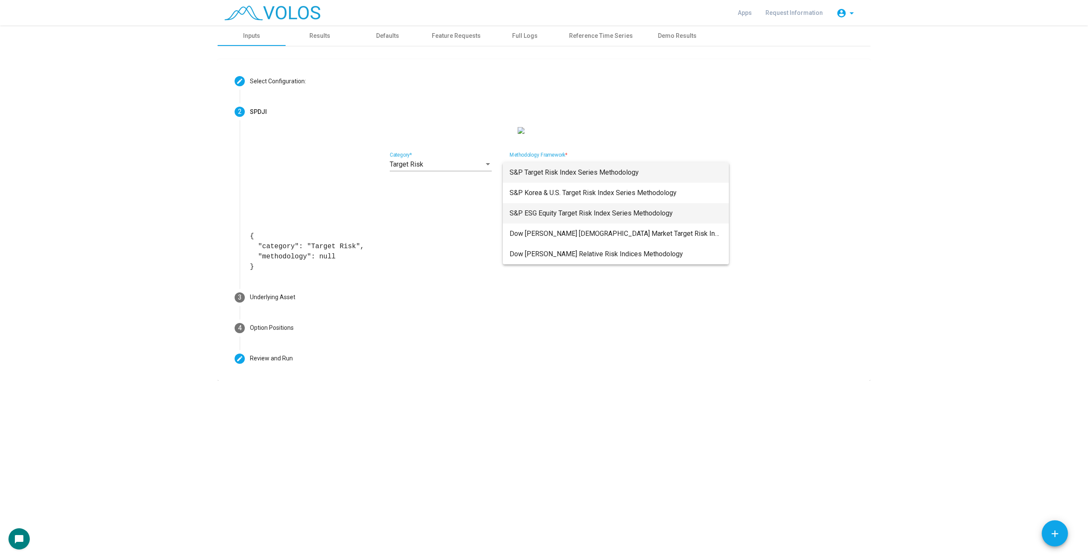
click at [572, 209] on span "S&P ESG Equity Target Risk Index Series Methodology" at bounding box center [616, 213] width 213 height 20
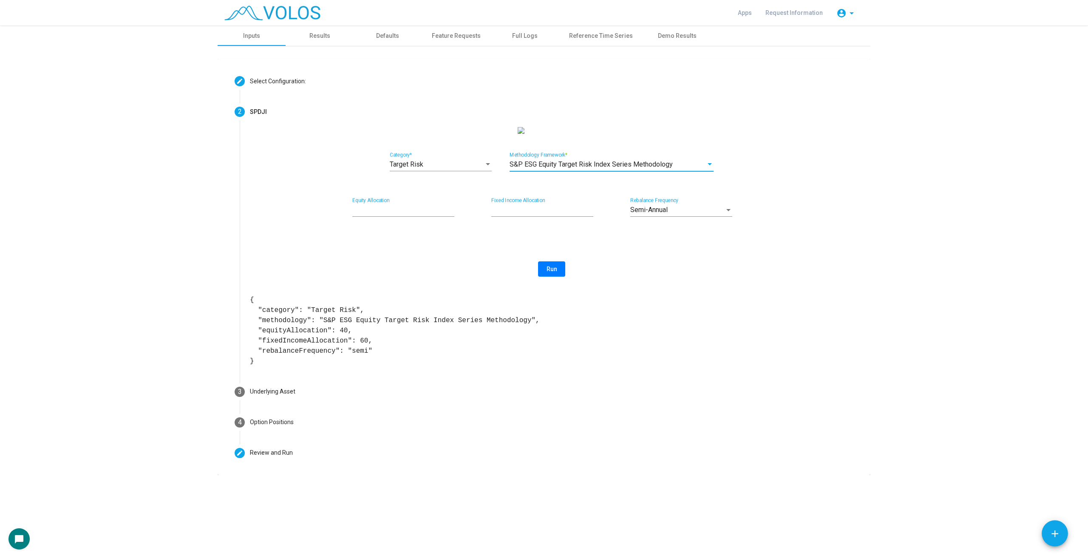
click at [561, 277] on button "Run" at bounding box center [551, 268] width 27 height 15
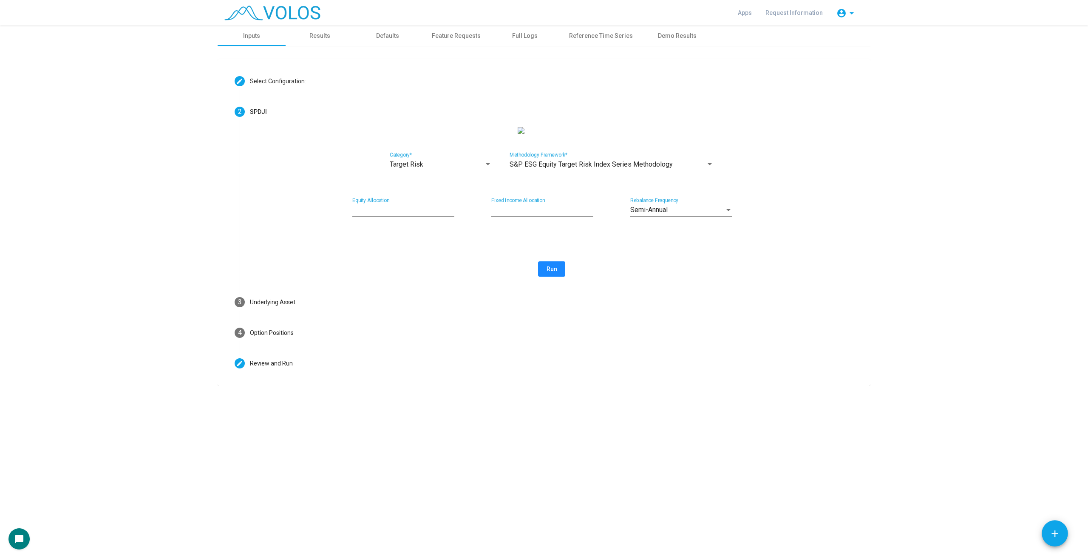
click at [561, 277] on button "Run" at bounding box center [551, 268] width 27 height 15
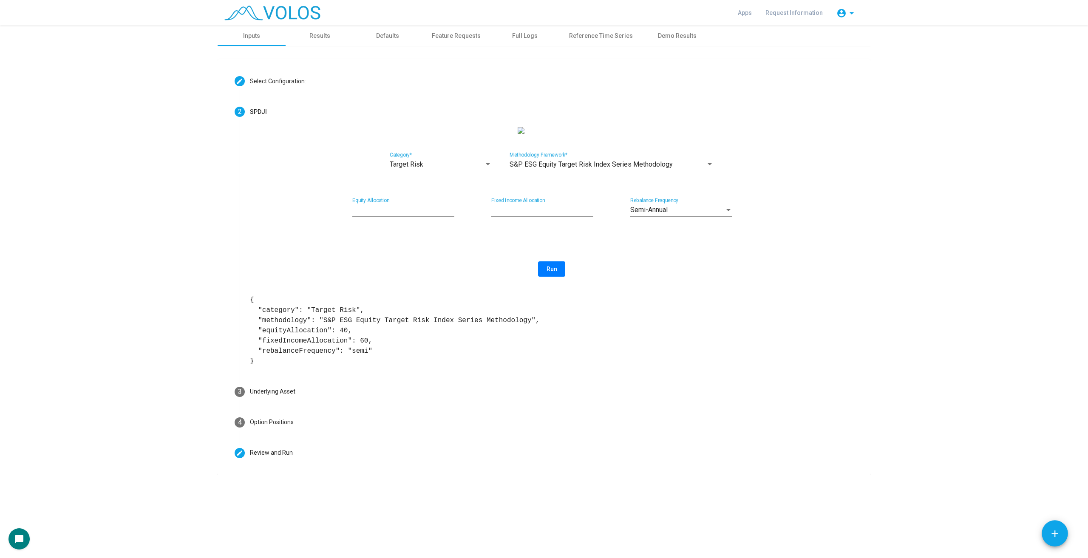
click at [338, 255] on div "Target Risk Category * S&P ESG Equity Target Risk Index Series Methodology Meth…" at bounding box center [552, 246] width 604 height 239
click at [414, 168] on span "Target Risk" at bounding box center [407, 164] width 34 height 8
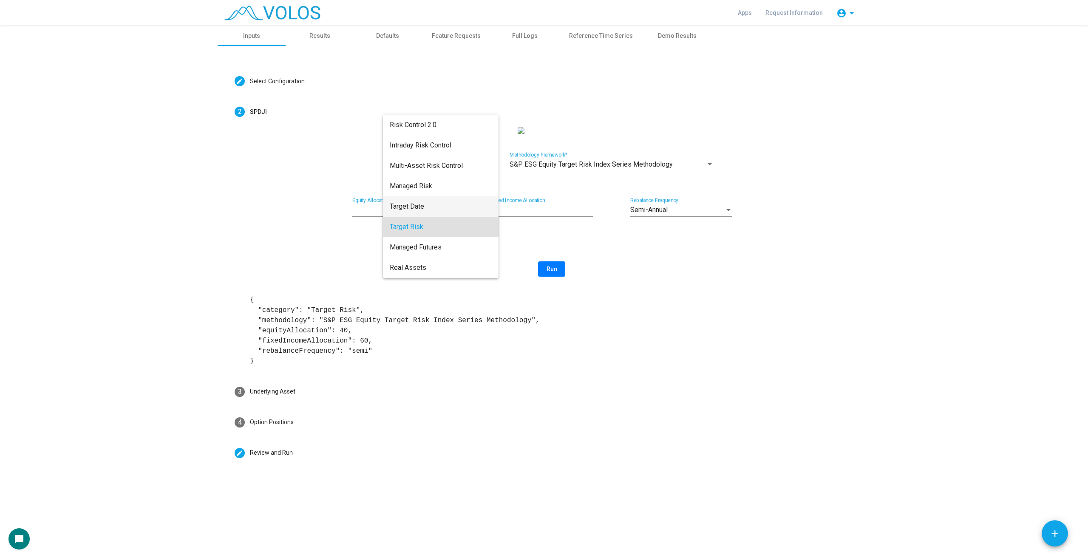
click at [441, 207] on span "Target Date" at bounding box center [441, 206] width 102 height 20
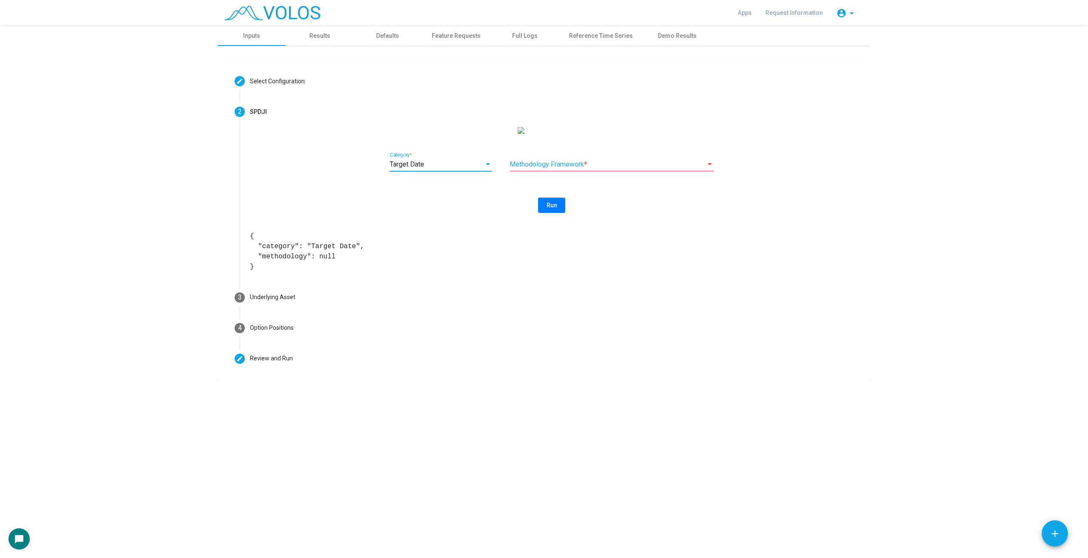
click at [528, 168] on span at bounding box center [608, 165] width 196 height 8
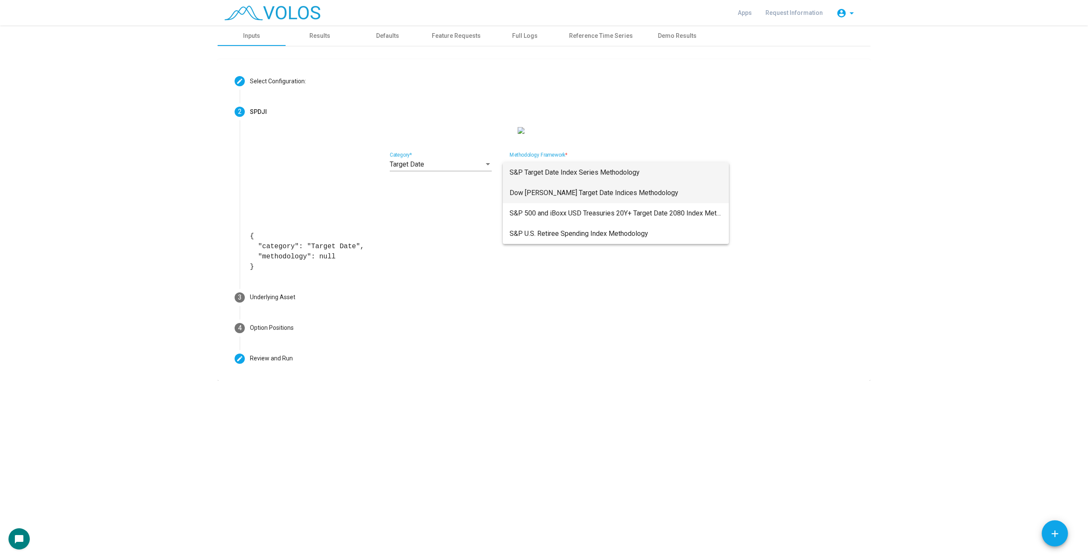
click at [577, 194] on span "Dow [PERSON_NAME] Target Date Indices Methodology" at bounding box center [616, 193] width 213 height 20
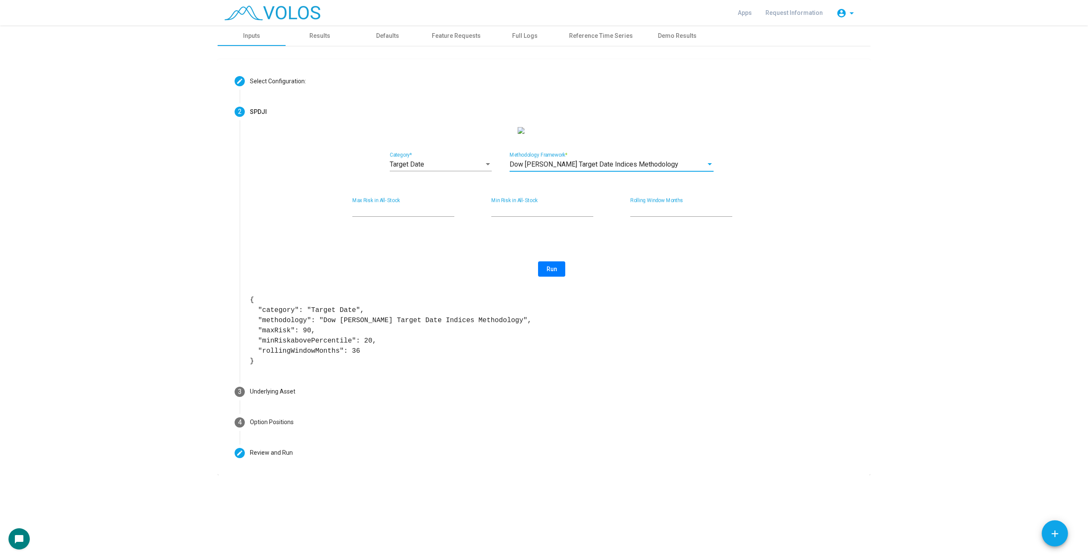
click at [588, 277] on div "Run" at bounding box center [552, 268] width 604 height 15
click at [430, 214] on input "**" at bounding box center [403, 210] width 102 height 8
click at [439, 275] on div "Run" at bounding box center [552, 268] width 604 height 15
